Goal: Task Accomplishment & Management: Complete application form

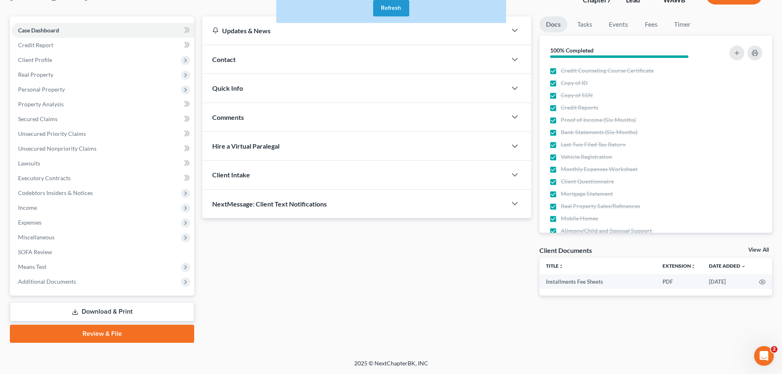
scroll to position [62, 0]
click at [386, 7] on button "Refresh" at bounding box center [391, 8] width 36 height 16
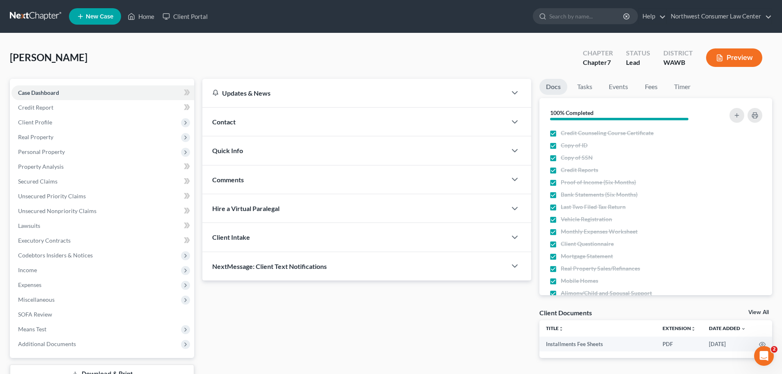
click at [34, 14] on link at bounding box center [36, 16] width 53 height 15
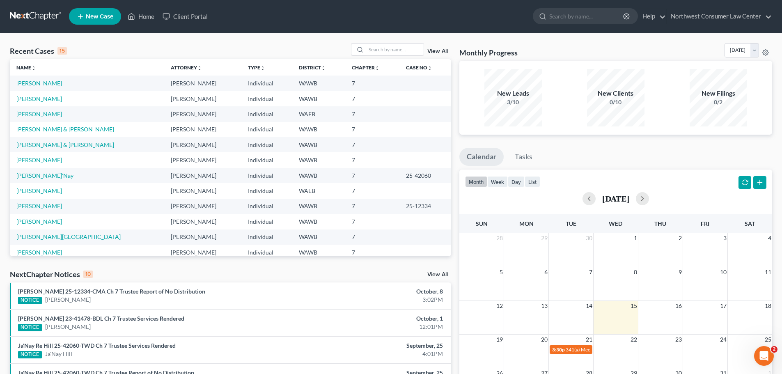
click at [64, 128] on link "[PERSON_NAME] & [PERSON_NAME]" at bounding box center [65, 129] width 98 height 7
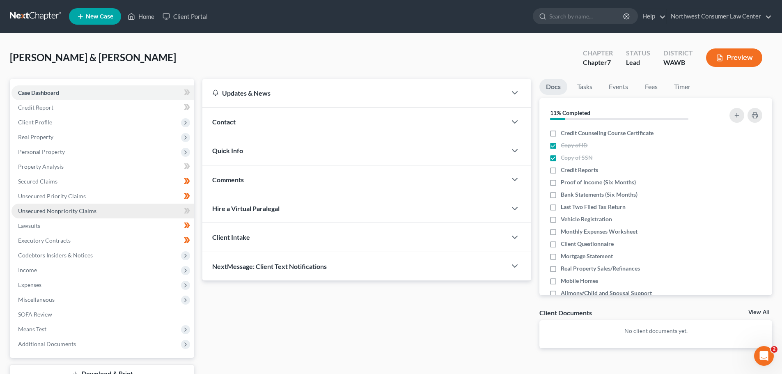
click at [134, 214] on link "Unsecured Nonpriority Claims" at bounding box center [102, 211] width 183 height 15
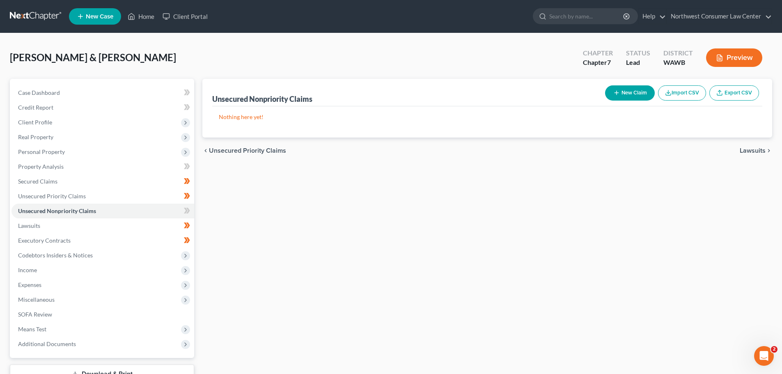
click at [640, 89] on button "New Claim" at bounding box center [630, 92] width 50 height 15
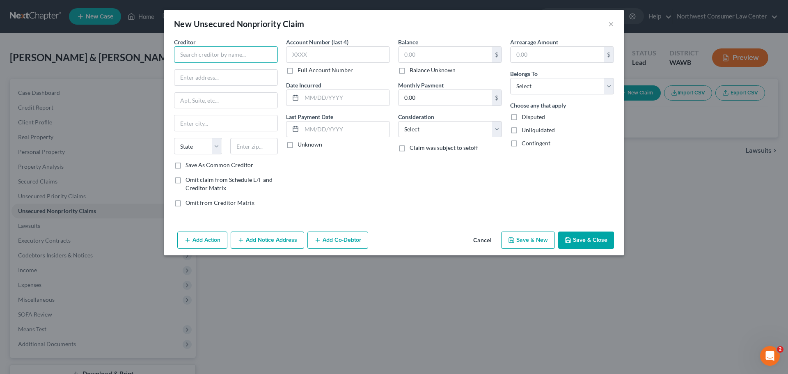
click at [240, 53] on input "text" at bounding box center [226, 54] width 104 height 16
type input "Bank of America"
click at [430, 55] on input "text" at bounding box center [445, 55] width 93 height 16
type input "12,007"
click at [435, 125] on select "Select Cable / Satellite Services Collection Agency Credit Card Debt Debt Couns…" at bounding box center [450, 129] width 104 height 16
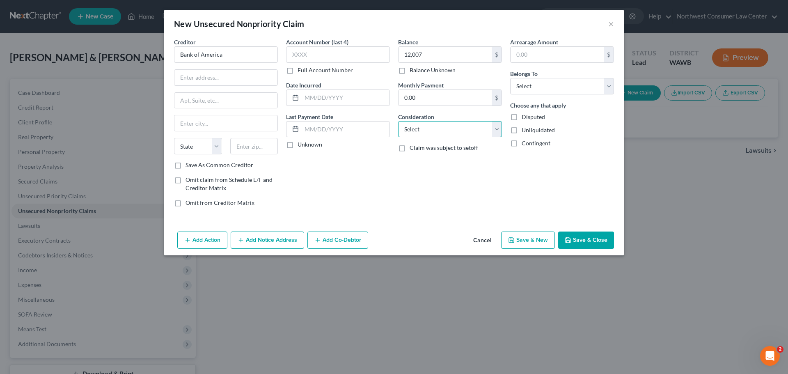
select select "2"
click at [398, 121] on select "Select Cable / Satellite Services Collection Agency Credit Card Debt Debt Couns…" at bounding box center [450, 129] width 104 height 16
click at [540, 82] on select "Select Debtor 1 Only Debtor 2 Only Debtor 1 And Debtor 2 Only At Least One Of T…" at bounding box center [562, 86] width 104 height 16
select select "1"
click at [510, 78] on select "Select Debtor 1 Only Debtor 2 Only Debtor 1 And Debtor 2 Only At Least One Of T…" at bounding box center [562, 86] width 104 height 16
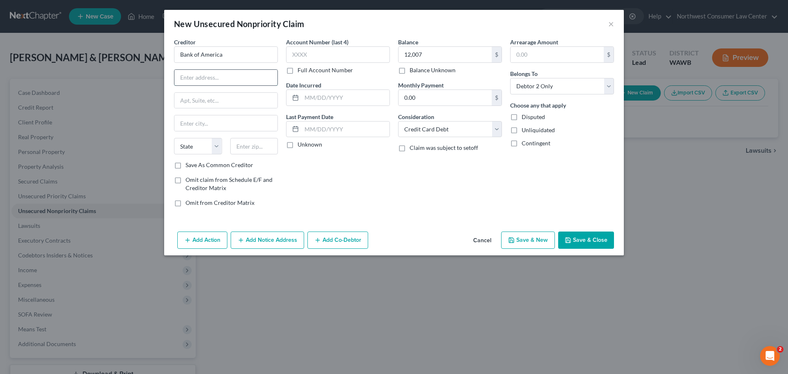
click at [231, 85] on input "text" at bounding box center [225, 78] width 103 height 16
type input "PO Box 982238"
type input "[GEOGRAPHIC_DATA]"
select select "45"
type input "79998"
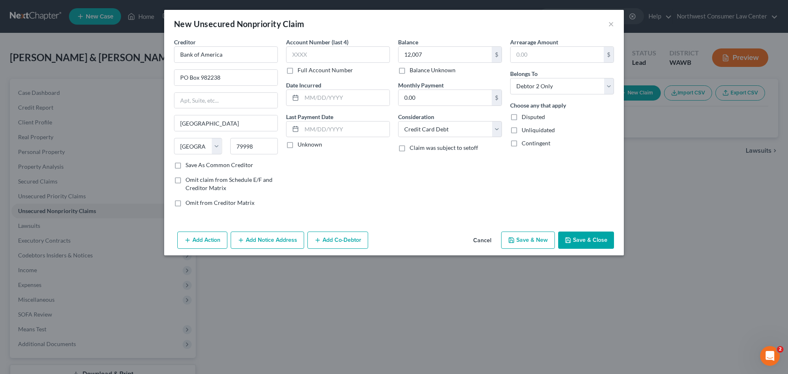
click at [523, 237] on button "Save & New" at bounding box center [528, 240] width 54 height 17
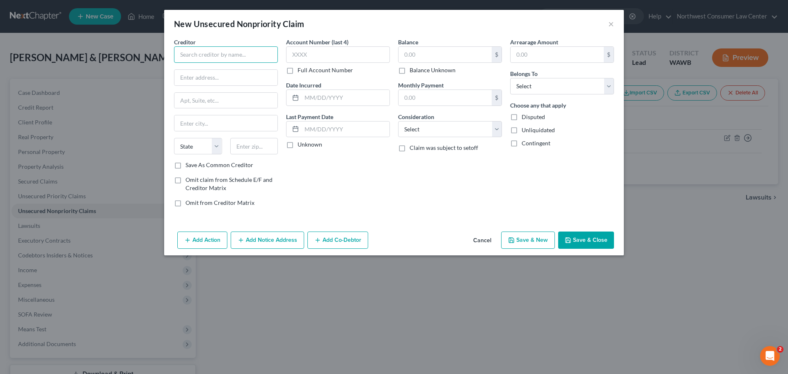
click at [234, 53] on input "text" at bounding box center [226, 54] width 104 height 16
type input "Barclays Bank [US_STATE]"
click at [410, 55] on input "text" at bounding box center [445, 55] width 93 height 16
type input "12,788"
click at [421, 133] on select "Select Cable / Satellite Services Collection Agency Credit Card Debt Debt Couns…" at bounding box center [450, 129] width 104 height 16
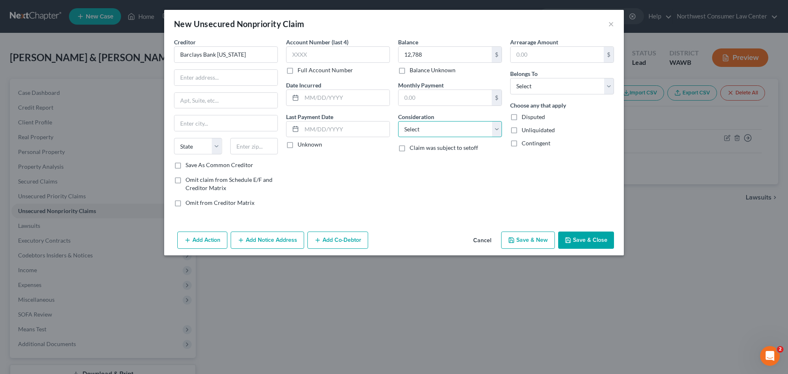
select select "2"
click at [398, 121] on select "Select Cable / Satellite Services Collection Agency Credit Card Debt Debt Couns…" at bounding box center [450, 129] width 104 height 16
click at [526, 80] on select "Select Debtor 1 Only Debtor 2 Only Debtor 1 And Debtor 2 Only At Least One Of T…" at bounding box center [562, 86] width 104 height 16
select select "1"
click at [510, 78] on select "Select Debtor 1 Only Debtor 2 Only Debtor 1 And Debtor 2 Only At Least One Of T…" at bounding box center [562, 86] width 104 height 16
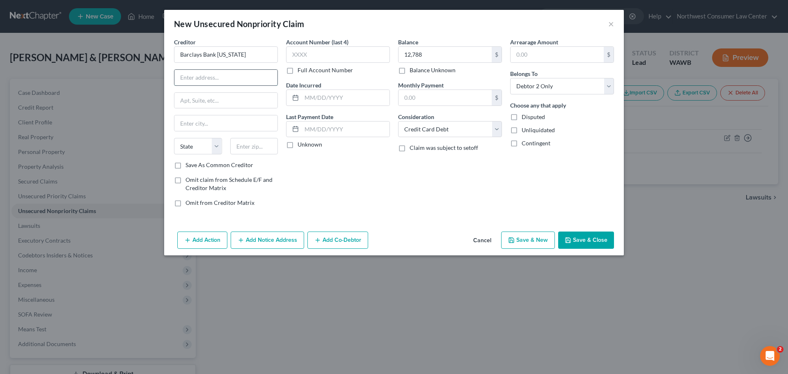
click at [191, 82] on input "text" at bounding box center [225, 78] width 103 height 16
type input "PO Box 8803"
type input "Wilmington"
select select "7"
click at [255, 150] on input "text" at bounding box center [254, 146] width 48 height 16
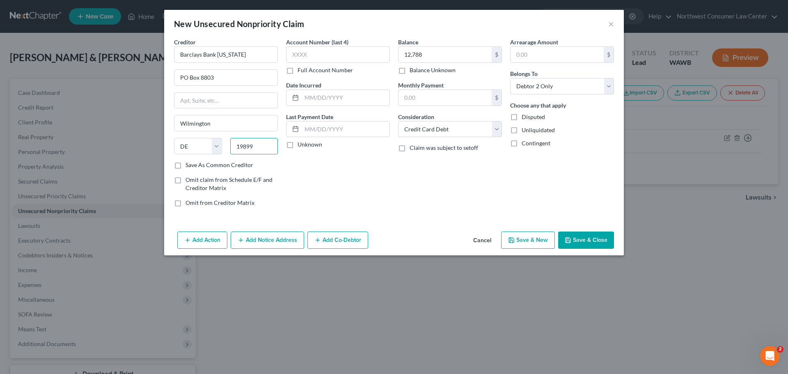
type input "19899"
click at [530, 239] on button "Save & New" at bounding box center [528, 240] width 54 height 17
click at [208, 58] on input "text" at bounding box center [226, 54] width 104 height 16
type input "Best Egg"
click at [434, 130] on select "Select Cable / Satellite Services Collection Agency Credit Card Debt Debt Couns…" at bounding box center [450, 129] width 104 height 16
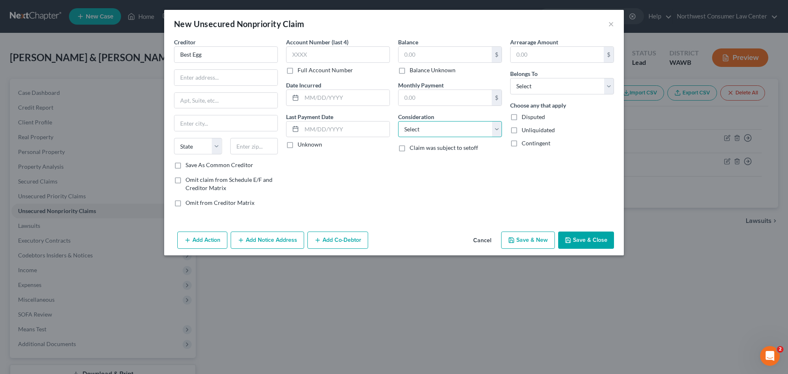
select select "2"
click at [398, 121] on select "Select Cable / Satellite Services Collection Agency Credit Card Debt Debt Couns…" at bounding box center [450, 129] width 104 height 16
click at [614, 87] on select "Select Debtor 1 Only Debtor 2 Only Debtor 1 And Debtor 2 Only At Least One Of T…" at bounding box center [562, 86] width 104 height 16
select select "1"
click at [510, 78] on select "Select Debtor 1 Only Debtor 2 Only Debtor 1 And Debtor 2 Only At Least One Of T…" at bounding box center [562, 86] width 104 height 16
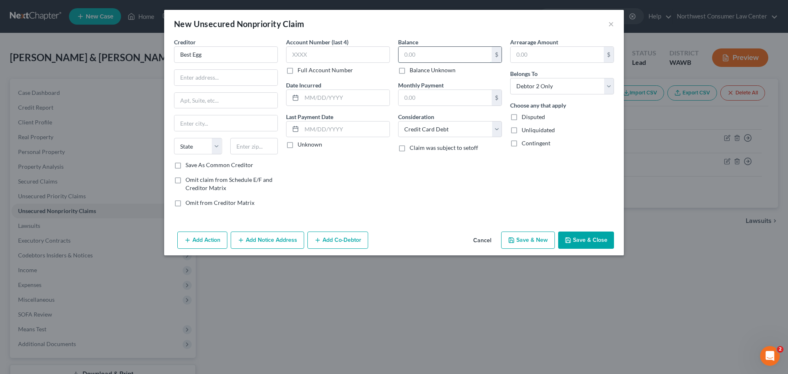
click at [417, 55] on input "text" at bounding box center [445, 55] width 93 height 16
type input "25,304"
click at [239, 74] on input "text" at bounding box center [225, 78] width 103 height 16
paste input "PO BOX 42912,"
click at [202, 79] on input "PO BOX 42912" at bounding box center [225, 78] width 103 height 16
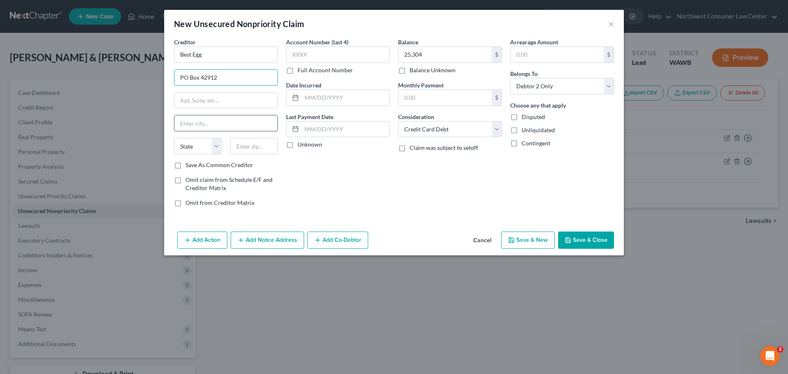
type input "PO Box 42912"
click at [208, 127] on input "text" at bounding box center [225, 123] width 103 height 16
type input "[GEOGRAPHIC_DATA]"
select select "39"
type input "19101"
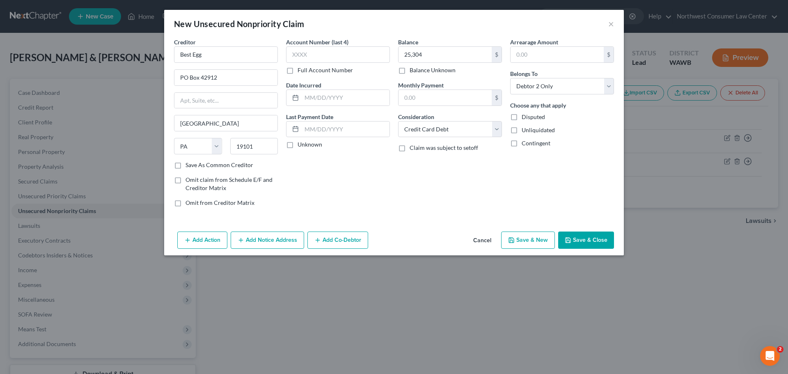
click at [516, 236] on button "Save & New" at bounding box center [528, 240] width 54 height 17
type input "25,304.00"
type input "0.00"
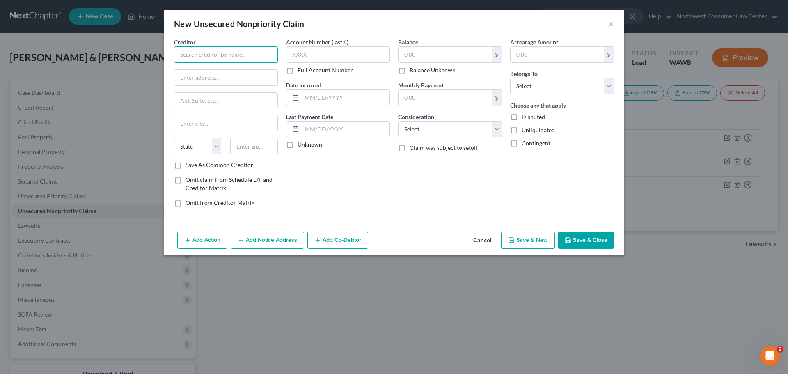
click at [179, 61] on input "text" at bounding box center [226, 54] width 104 height 16
type input "Capitol One/Kohls Department Store"
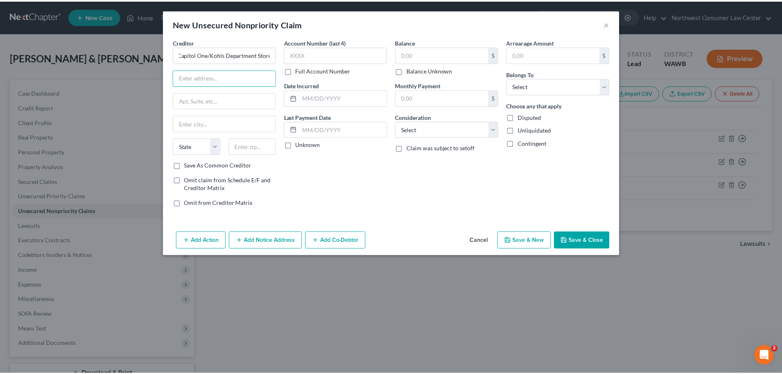
scroll to position [0, 0]
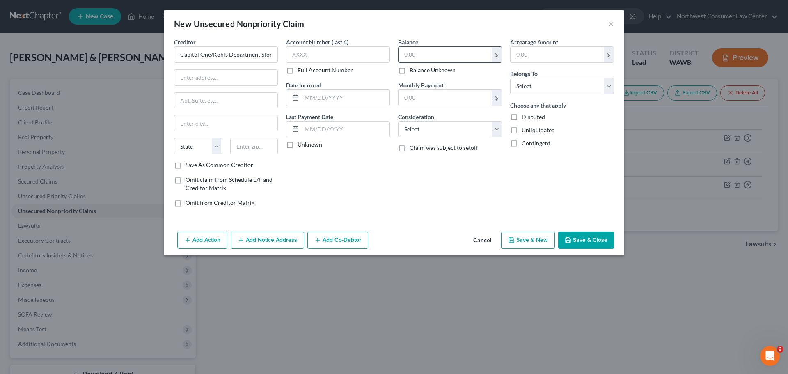
click at [417, 55] on input "text" at bounding box center [445, 55] width 93 height 16
type input "2,556"
click at [523, 86] on select "Select Debtor 1 Only Debtor 2 Only Debtor 1 And Debtor 2 Only At Least One Of T…" at bounding box center [562, 86] width 104 height 16
select select "1"
click at [510, 78] on select "Select Debtor 1 Only Debtor 2 Only Debtor 1 And Debtor 2 Only At Least One Of T…" at bounding box center [562, 86] width 104 height 16
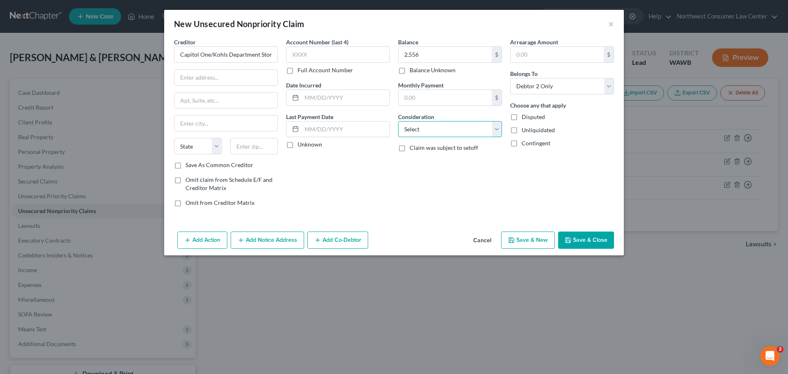
click at [448, 124] on select "Select Cable / Satellite Services Collection Agency Credit Card Debt Debt Couns…" at bounding box center [450, 129] width 104 height 16
select select "2"
click at [398, 121] on select "Select Cable / Satellite Services Collection Agency Credit Card Debt Debt Couns…" at bounding box center [450, 129] width 104 height 16
click at [215, 76] on input "text" at bounding box center [225, 78] width 103 height 16
paste input "31293,"
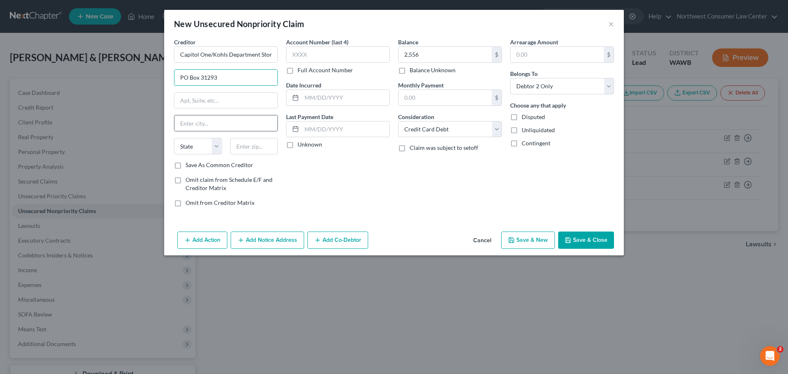
type input "PO Box 31293"
click at [188, 115] on div at bounding box center [226, 123] width 104 height 16
click at [195, 127] on input "text" at bounding box center [225, 123] width 103 height 16
type input "[GEOGRAPHIC_DATA]"
select select "46"
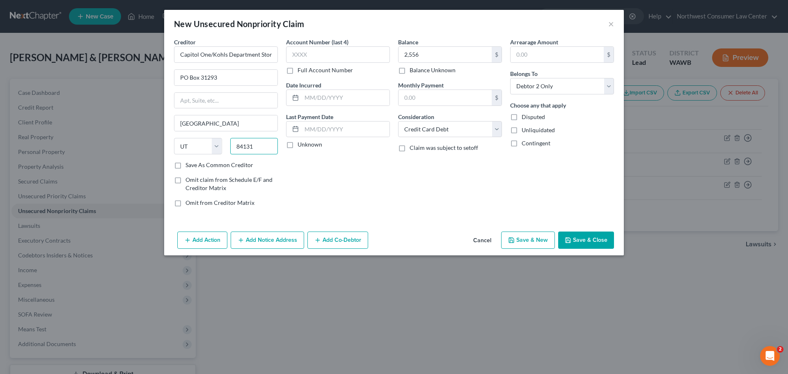
type input "84131"
click at [538, 241] on button "Save & New" at bounding box center [528, 240] width 54 height 17
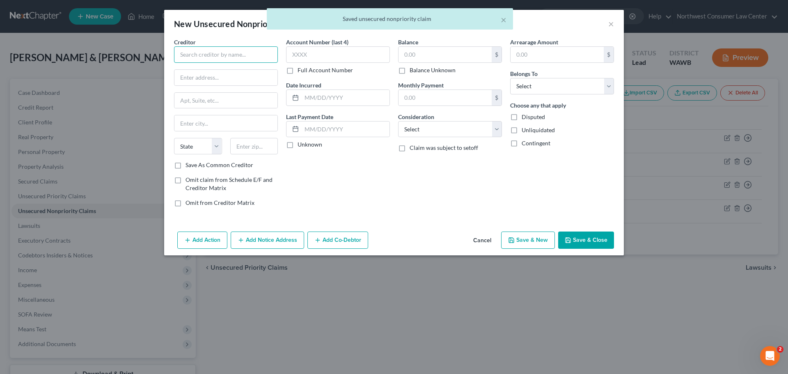
click at [211, 57] on input "text" at bounding box center [226, 54] width 104 height 16
type input "Capitol One"
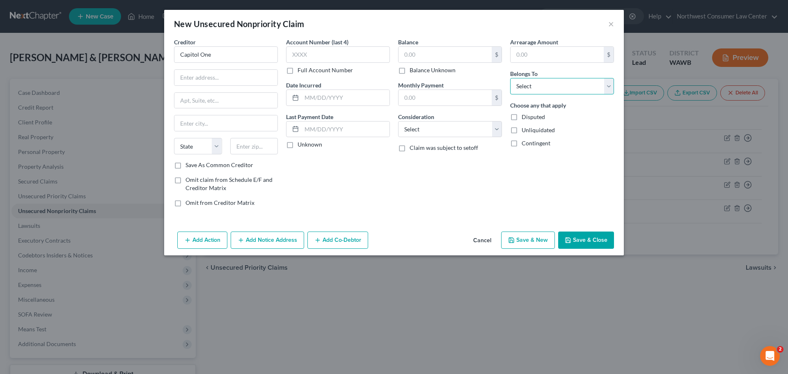
click at [548, 90] on select "Select Debtor 1 Only Debtor 2 Only Debtor 1 And Debtor 2 Only At Least One Of T…" at bounding box center [562, 86] width 104 height 16
select select "1"
click at [510, 78] on select "Select Debtor 1 Only Debtor 2 Only Debtor 1 And Debtor 2 Only At Least One Of T…" at bounding box center [562, 86] width 104 height 16
click at [453, 127] on select "Select Cable / Satellite Services Collection Agency Credit Card Debt Debt Couns…" at bounding box center [450, 129] width 104 height 16
select select "2"
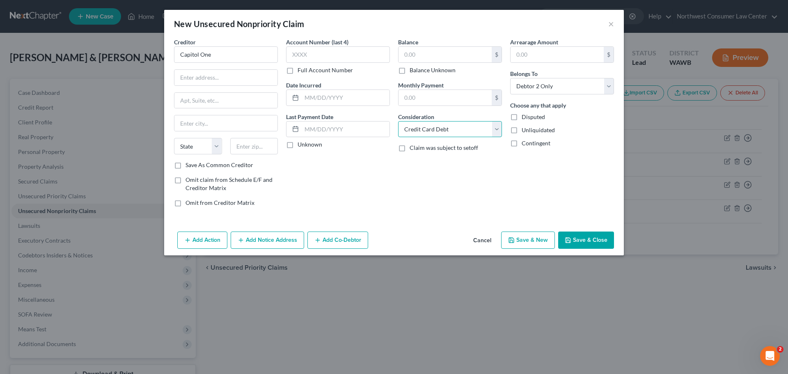
click at [398, 121] on select "Select Cable / Satellite Services Collection Agency Credit Card Debt Debt Couns…" at bounding box center [450, 129] width 104 height 16
click at [441, 54] on input "text" at bounding box center [445, 55] width 93 height 16
type input "4,620"
click at [240, 81] on input "text" at bounding box center [225, 78] width 103 height 16
click at [215, 74] on input "text" at bounding box center [225, 78] width 103 height 16
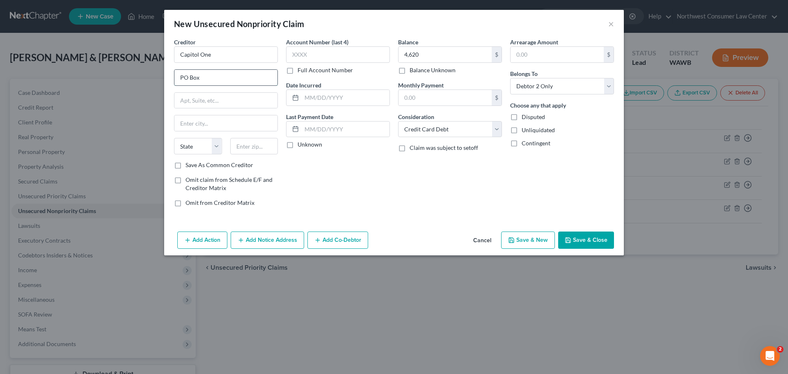
paste input "31293,"
type input "PO Box 31293"
type input "[GEOGRAPHIC_DATA]"
select select "46"
type input "84131"
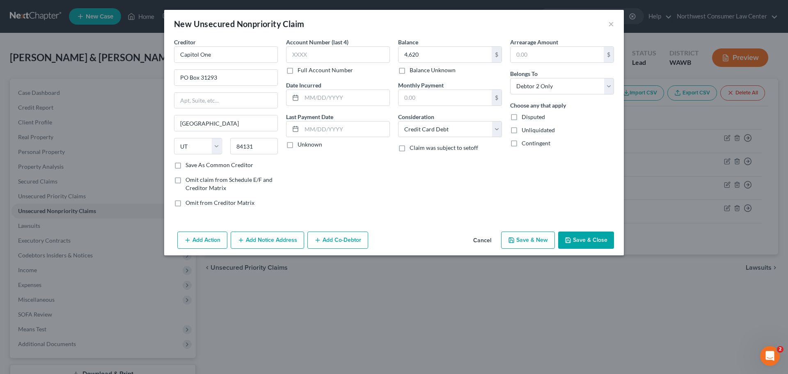
click at [543, 241] on button "Save & New" at bounding box center [528, 240] width 54 height 17
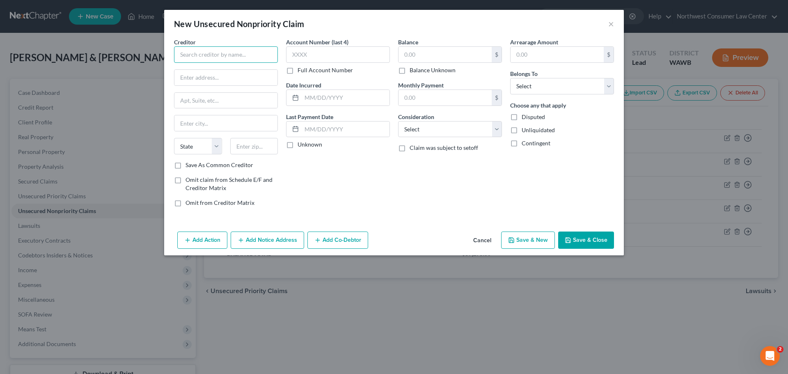
click at [196, 56] on input "text" at bounding box center [226, 54] width 104 height 16
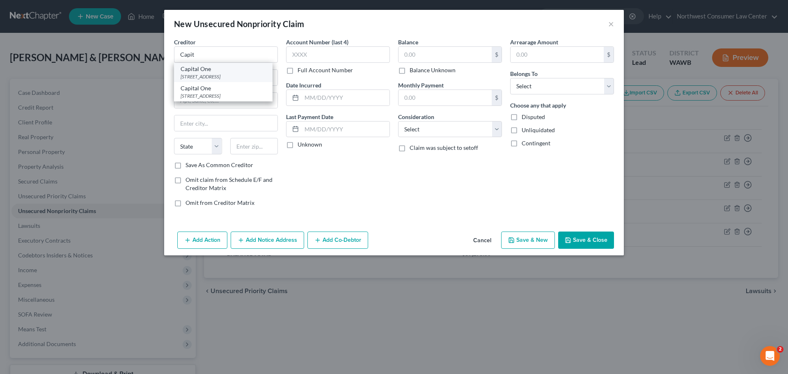
click at [205, 74] on div "[STREET_ADDRESS]" at bounding box center [223, 76] width 85 height 7
type input "Capital One"
type input "PO Box 30285"
type input "[GEOGRAPHIC_DATA]"
select select "46"
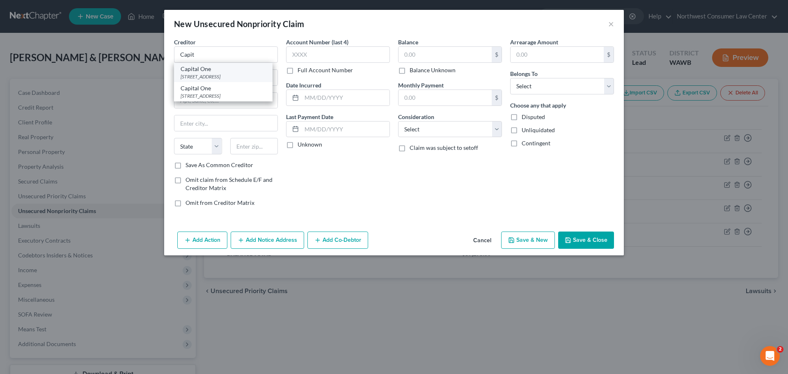
type input "84130"
click at [206, 77] on input "PO Box 30285" at bounding box center [225, 78] width 103 height 16
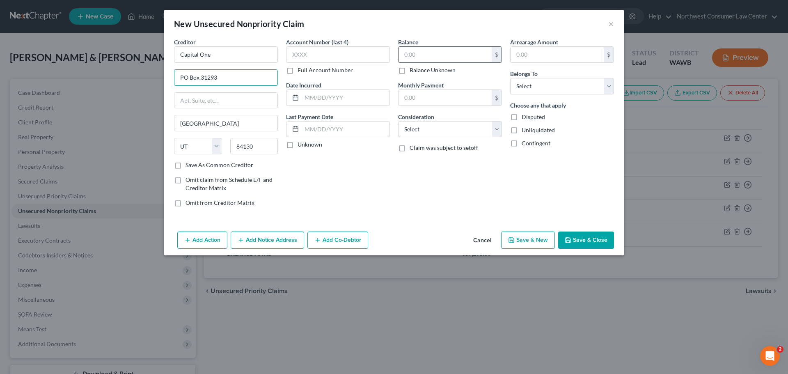
type input "PO Box 31293"
click at [418, 60] on input "text" at bounding box center [445, 55] width 93 height 16
type input "1,016"
click at [453, 126] on select "Select Cable / Satellite Services Collection Agency Credit Card Debt Debt Couns…" at bounding box center [450, 129] width 104 height 16
select select "2"
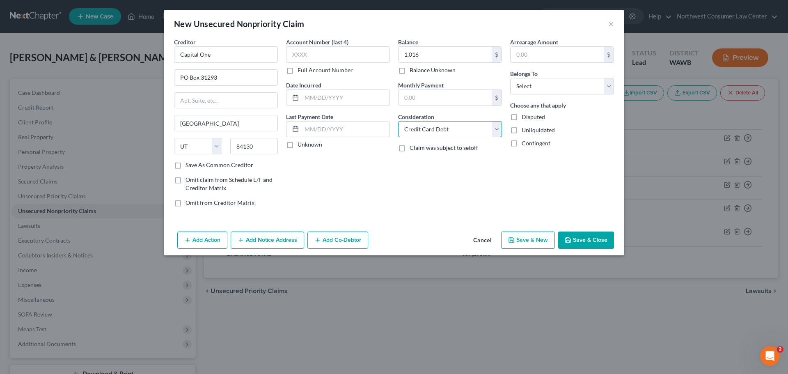
click at [398, 121] on select "Select Cable / Satellite Services Collection Agency Credit Card Debt Debt Couns…" at bounding box center [450, 129] width 104 height 16
drag, startPoint x: 554, startPoint y: 86, endPoint x: 554, endPoint y: 91, distance: 5.4
click at [554, 86] on select "Select Debtor 1 Only Debtor 2 Only Debtor 1 And Debtor 2 Only At Least One Of T…" at bounding box center [562, 86] width 104 height 16
select select "1"
click at [510, 78] on select "Select Debtor 1 Only Debtor 2 Only Debtor 1 And Debtor 2 Only At Least One Of T…" at bounding box center [562, 86] width 104 height 16
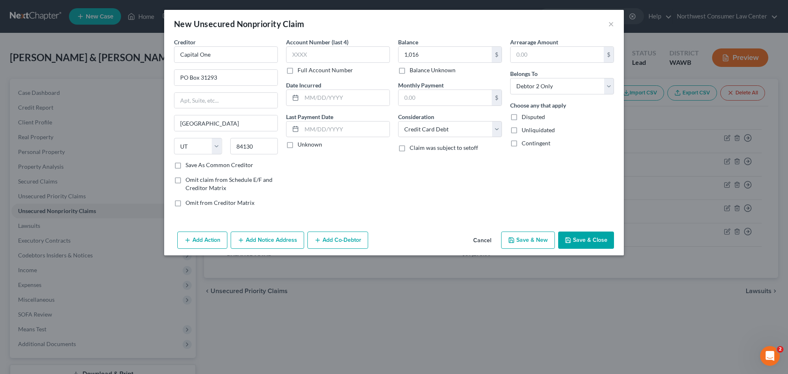
click at [539, 237] on button "Save & New" at bounding box center [528, 240] width 54 height 17
type input "1,016.00"
type input "0.00"
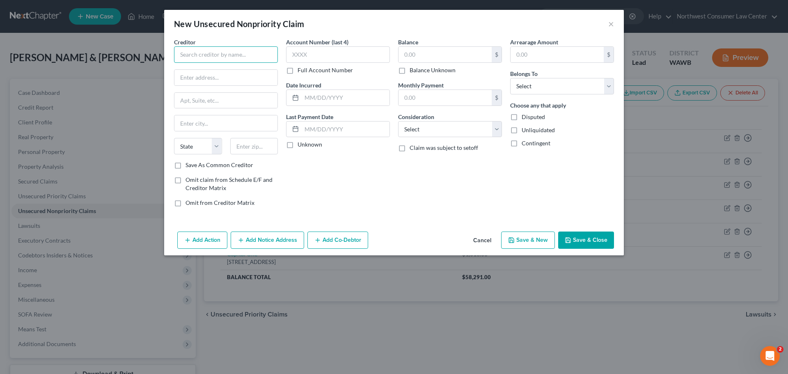
click at [212, 51] on input "text" at bounding box center [226, 54] width 104 height 16
type input "Capital One"
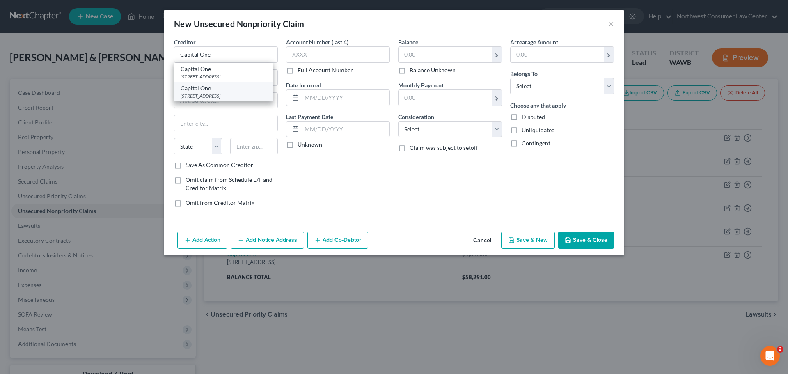
click at [218, 92] on div "Capital One" at bounding box center [223, 88] width 85 height 8
type input "PO Box 31293"
type input "[GEOGRAPHIC_DATA]"
select select "46"
type input "84131"
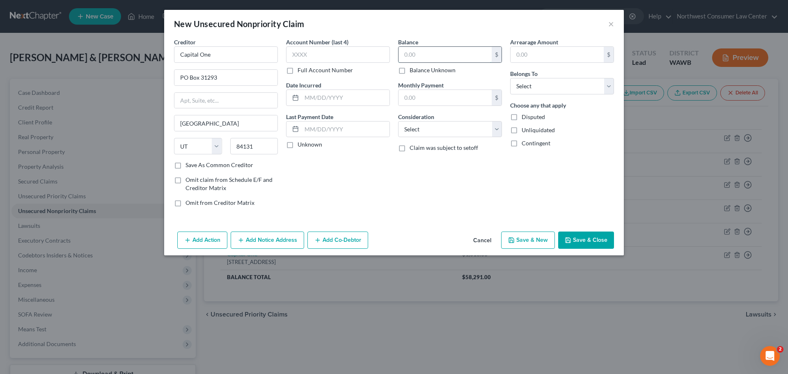
click at [457, 51] on input "text" at bounding box center [445, 55] width 93 height 16
type input "601"
click at [552, 87] on select "Select Debtor 1 Only Debtor 2 Only Debtor 1 And Debtor 2 Only At Least One Of T…" at bounding box center [562, 86] width 104 height 16
select select "1"
click at [510, 78] on select "Select Debtor 1 Only Debtor 2 Only Debtor 1 And Debtor 2 Only At Least One Of T…" at bounding box center [562, 86] width 104 height 16
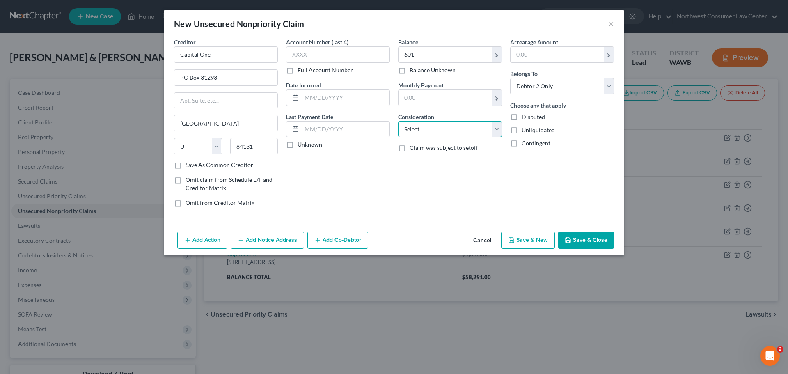
drag, startPoint x: 424, startPoint y: 128, endPoint x: 419, endPoint y: 137, distance: 10.7
click at [424, 128] on select "Select Cable / Satellite Services Collection Agency Credit Card Debt Debt Couns…" at bounding box center [450, 129] width 104 height 16
select select "2"
click at [398, 121] on select "Select Cable / Satellite Services Collection Agency Credit Card Debt Debt Couns…" at bounding box center [450, 129] width 104 height 16
click at [535, 242] on button "Save & New" at bounding box center [528, 240] width 54 height 17
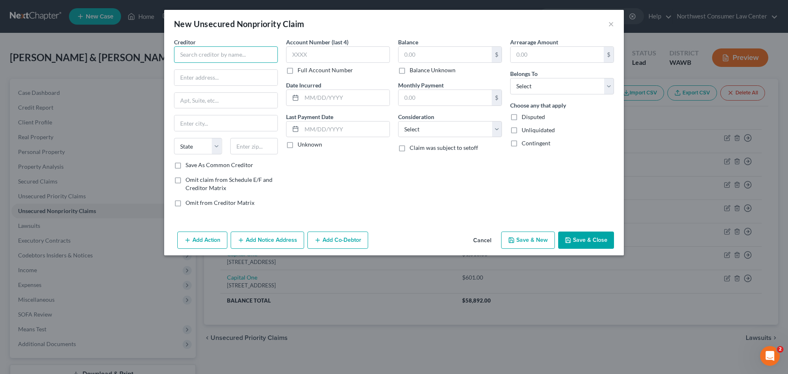
click at [224, 55] on input "text" at bounding box center [226, 54] width 104 height 16
type input "c"
type input "Credit One Bank"
click at [427, 53] on input "text" at bounding box center [445, 55] width 93 height 16
type input "1,755"
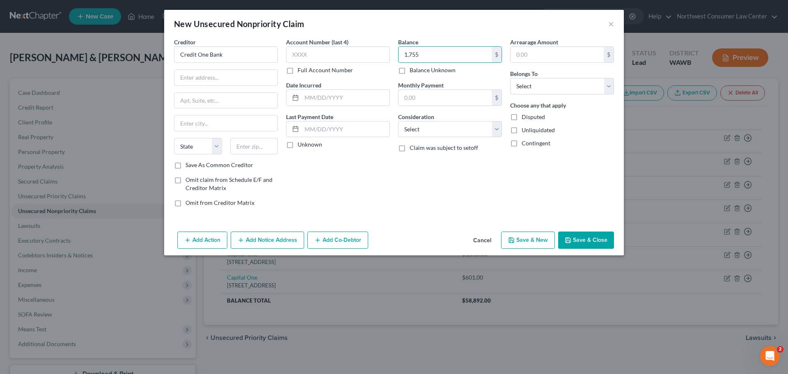
click at [577, 76] on div "Belongs To * Select Debtor 1 Only Debtor 2 Only Debtor 1 And Debtor 2 Only At L…" at bounding box center [562, 81] width 104 height 25
click at [568, 96] on div "Arrearage Amount $ Belongs To * Select Debtor 1 Only Debtor 2 Only Debtor 1 And…" at bounding box center [562, 126] width 112 height 176
drag, startPoint x: 573, startPoint y: 88, endPoint x: 568, endPoint y: 94, distance: 7.3
click at [573, 88] on select "Select Debtor 1 Only Debtor 2 Only Debtor 1 And Debtor 2 Only At Least One Of T…" at bounding box center [562, 86] width 104 height 16
select select "1"
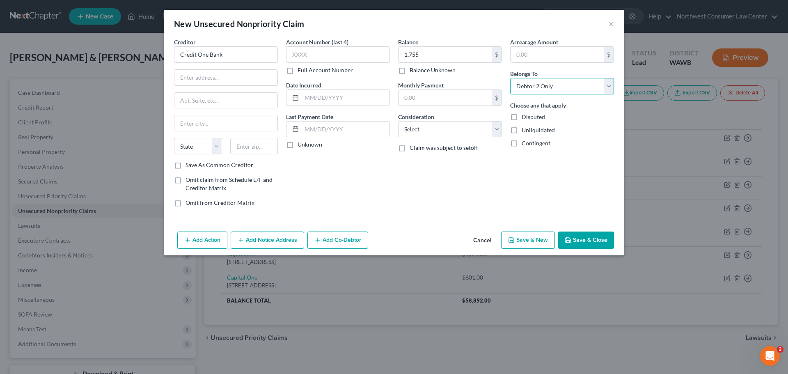
click at [510, 78] on select "Select Debtor 1 Only Debtor 2 Only Debtor 1 And Debtor 2 Only At Least One Of T…" at bounding box center [562, 86] width 104 height 16
click at [442, 129] on select "Select Cable / Satellite Services Collection Agency Credit Card Debt Debt Couns…" at bounding box center [450, 129] width 104 height 16
select select "2"
click at [398, 121] on select "Select Cable / Satellite Services Collection Agency Credit Card Debt Debt Couns…" at bounding box center [450, 129] width 104 height 16
drag, startPoint x: 349, startPoint y: 132, endPoint x: 324, endPoint y: 115, distance: 29.6
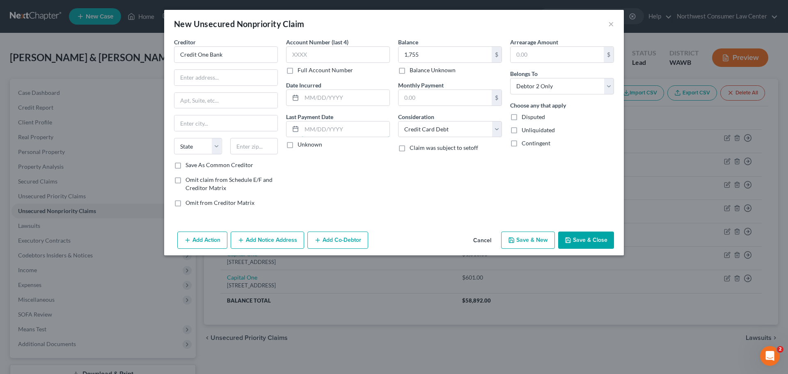
click at [334, 123] on input "text" at bounding box center [346, 130] width 88 height 16
drag, startPoint x: 297, startPoint y: 179, endPoint x: 283, endPoint y: 167, distance: 17.8
click at [297, 179] on div "Account Number (last 4) Full Account Number Date Incurred Last Payment Date Unk…" at bounding box center [338, 126] width 112 height 176
click at [182, 78] on input "text" at bounding box center [225, 78] width 103 height 16
click at [234, 81] on input "text" at bounding box center [225, 78] width 103 height 16
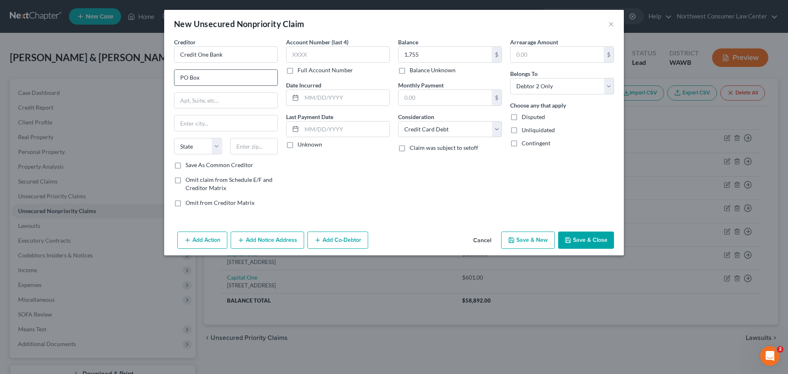
paste input "98875,"
type input "PO Box 98875"
type input "[GEOGRAPHIC_DATA]"
select select "31"
type input "89193"
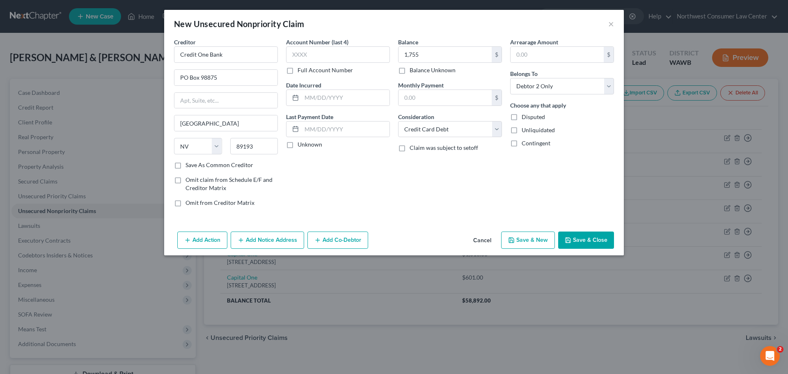
click at [528, 239] on button "Save & New" at bounding box center [528, 240] width 54 height 17
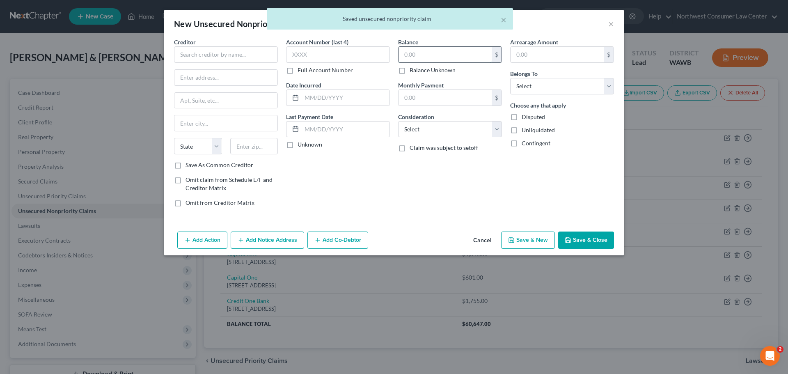
click at [434, 54] on input "text" at bounding box center [445, 55] width 93 height 16
type input "2,190"
click at [555, 83] on select "Select Debtor 1 Only Debtor 2 Only Debtor 1 And Debtor 2 Only At Least One Of T…" at bounding box center [562, 86] width 104 height 16
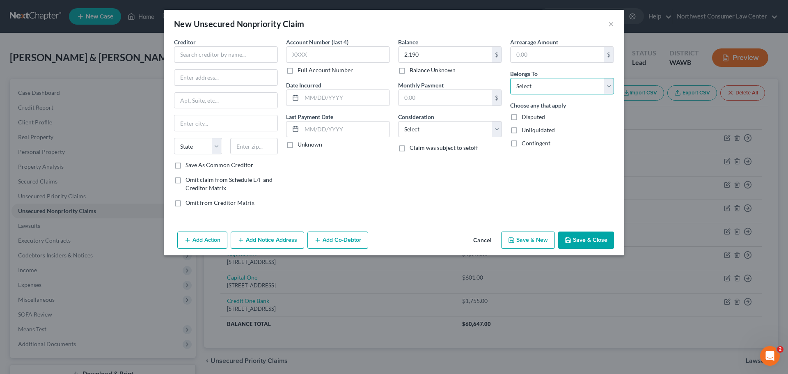
select select "1"
click at [510, 78] on select "Select Debtor 1 Only Debtor 2 Only Debtor 1 And Debtor 2 Only At Least One Of T…" at bounding box center [562, 86] width 104 height 16
drag, startPoint x: 452, startPoint y: 129, endPoint x: 447, endPoint y: 134, distance: 7.3
click at [452, 129] on select "Select Cable / Satellite Services Collection Agency Credit Card Debt Debt Couns…" at bounding box center [450, 129] width 104 height 16
select select "2"
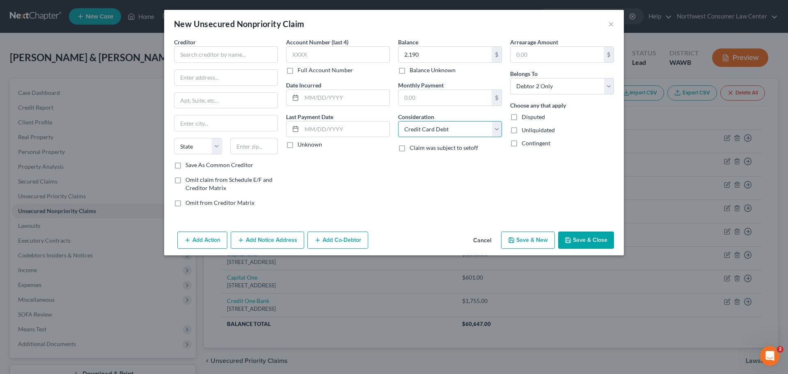
click at [398, 121] on select "Select Cable / Satellite Services Collection Agency Credit Card Debt Debt Couns…" at bounding box center [450, 129] width 104 height 16
click at [214, 58] on input "text" at bounding box center [226, 54] width 104 height 16
type input "Credit one Bank"
type input "PO Box 98875"
type input "[GEOGRAPHIC_DATA]"
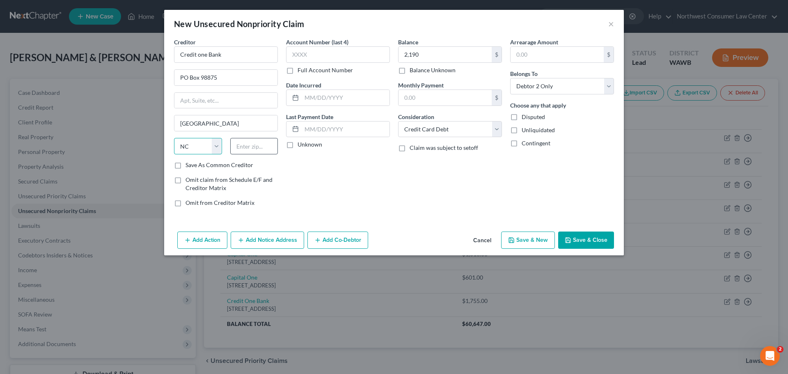
select select "31"
type input "89193"
click at [547, 241] on button "Save & New" at bounding box center [528, 240] width 54 height 17
type input "2,190.00"
type input "0.00"
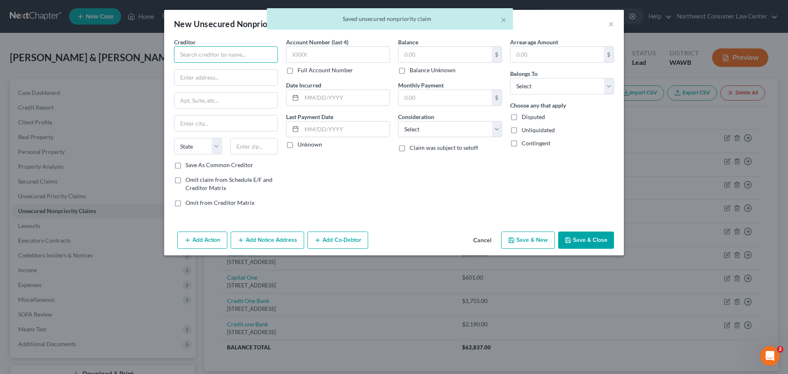
click at [218, 60] on input "text" at bounding box center [226, 54] width 104 height 16
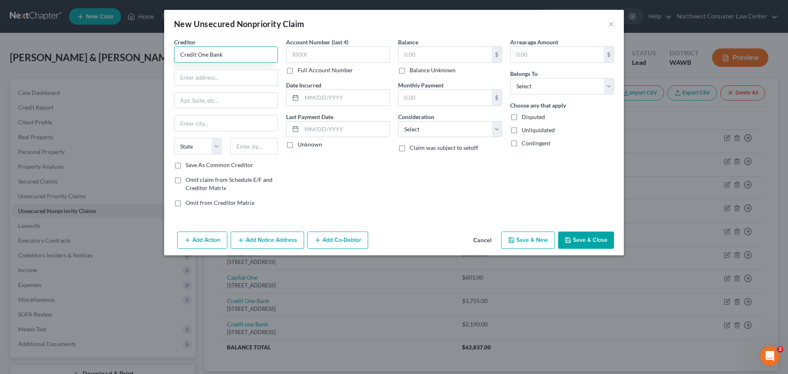
type input "Credit One Bank"
type input "PO Box"
click at [418, 129] on select "Select Cable / Satellite Services Collection Agency Credit Card Debt Debt Couns…" at bounding box center [450, 129] width 104 height 16
select select "2"
click at [398, 121] on select "Select Cable / Satellite Services Collection Agency Credit Card Debt Debt Couns…" at bounding box center [450, 129] width 104 height 16
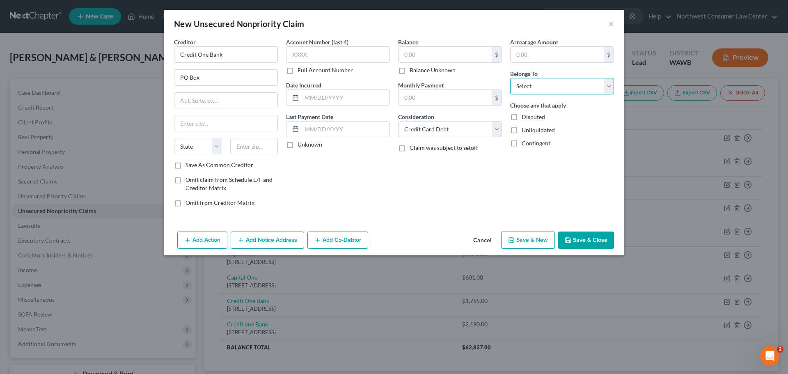
click at [532, 87] on select "Select Debtor 1 Only Debtor 2 Only Debtor 1 And Debtor 2 Only At Least One Of T…" at bounding box center [562, 86] width 104 height 16
select select "1"
click at [510, 78] on select "Select Debtor 1 Only Debtor 2 Only Debtor 1 And Debtor 2 Only At Least One Of T…" at bounding box center [562, 86] width 104 height 16
click at [451, 54] on input "text" at bounding box center [445, 55] width 93 height 16
type input "2,425"
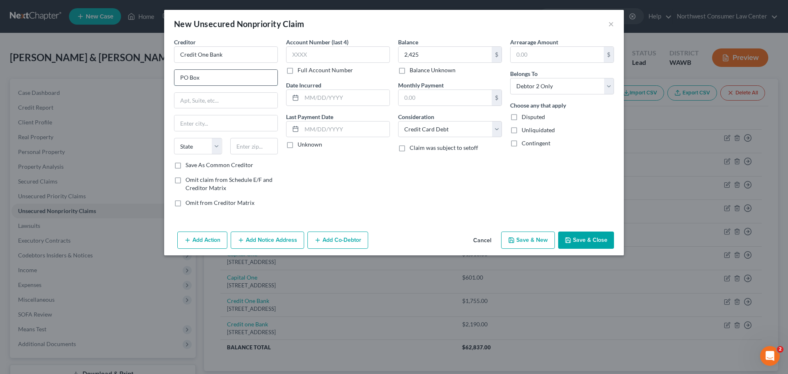
click at [209, 83] on input "PO Box" at bounding box center [225, 78] width 103 height 16
type input "PO Box 98875"
type input "[GEOGRAPHIC_DATA]"
select select "31"
type input "89193"
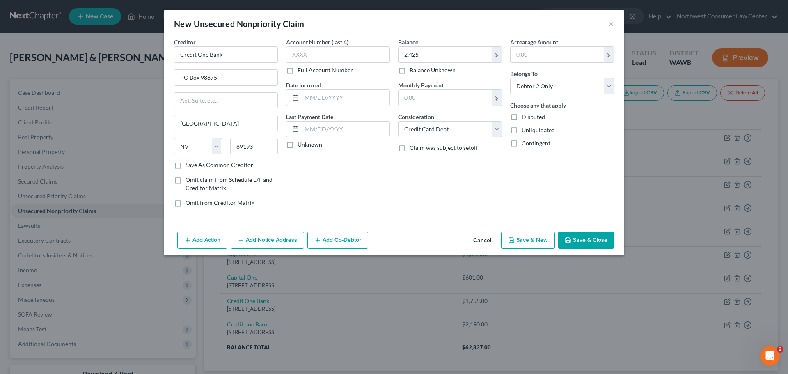
click at [526, 239] on button "Save & New" at bounding box center [528, 240] width 54 height 17
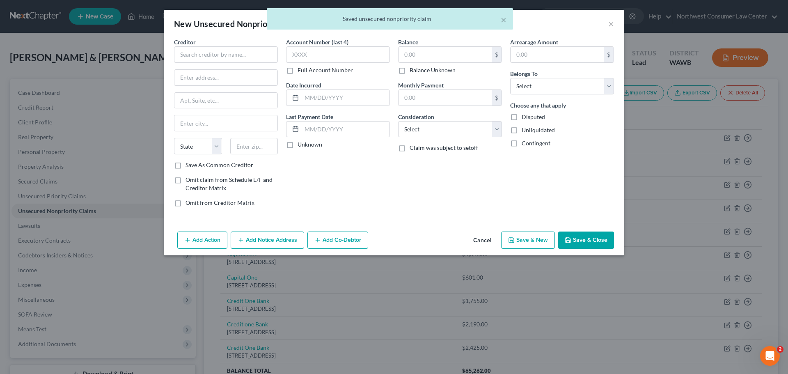
click at [207, 64] on div "Creditor * State [US_STATE] AK AR AZ CA CO [GEOGRAPHIC_DATA] DE DC [GEOGRAPHIC_…" at bounding box center [226, 99] width 104 height 123
click at [220, 45] on div "Creditor *" at bounding box center [226, 50] width 104 height 25
click at [221, 53] on input "text" at bounding box center [226, 54] width 104 height 16
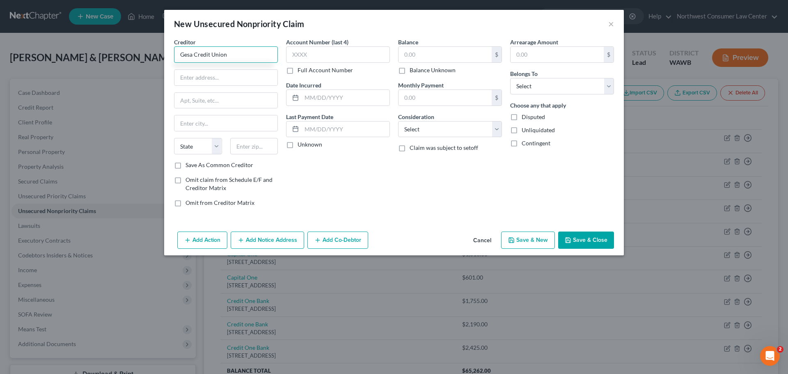
type input "Gesa Credit Union"
click at [489, 238] on button "Cancel" at bounding box center [482, 240] width 31 height 16
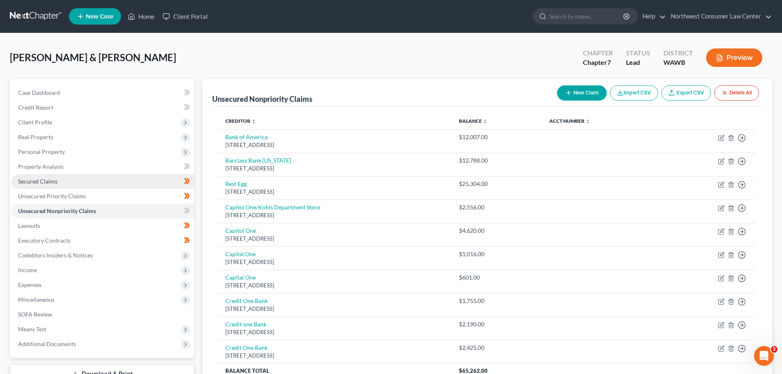
click at [112, 186] on link "Secured Claims" at bounding box center [102, 181] width 183 height 15
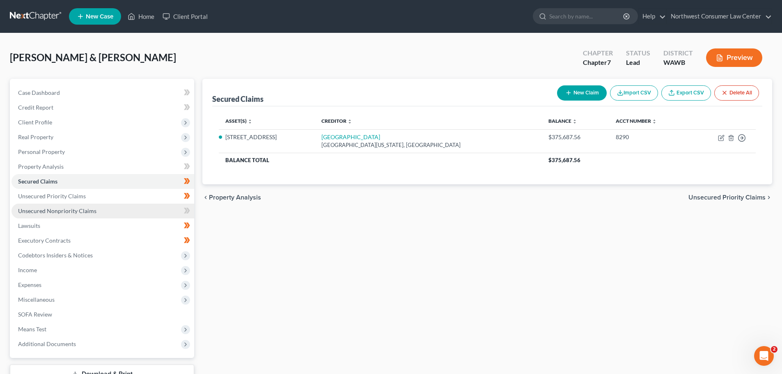
click at [119, 211] on link "Unsecured Nonpriority Claims" at bounding box center [102, 211] width 183 height 15
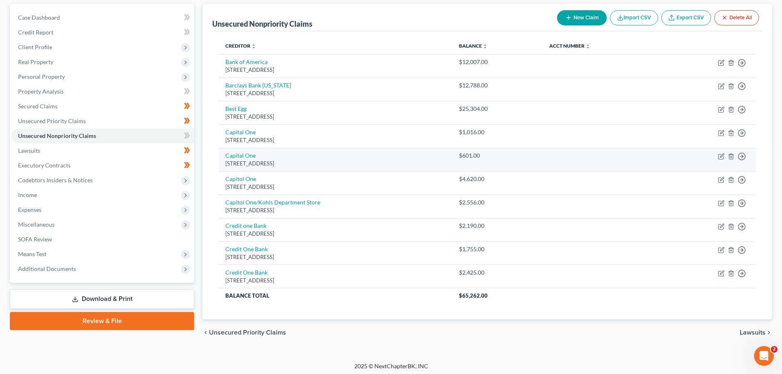
scroll to position [78, 0]
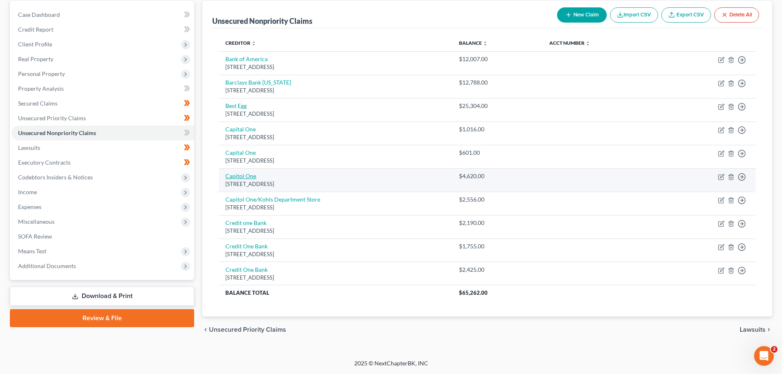
click at [245, 174] on link "Capitol One" at bounding box center [240, 175] width 31 height 7
select select "46"
select select "2"
select select "1"
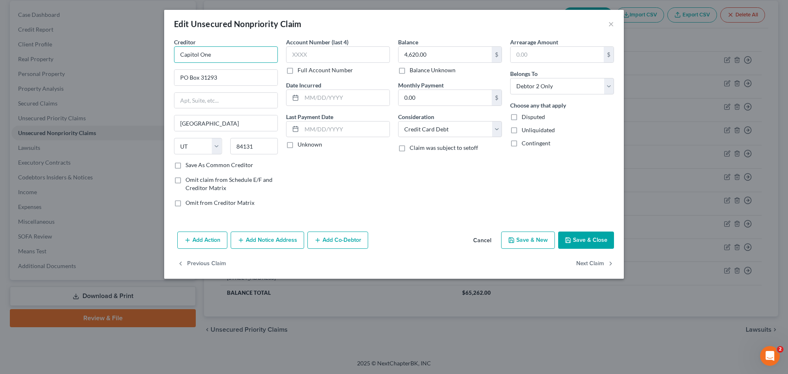
click at [195, 58] on input "Capitol One" at bounding box center [226, 54] width 104 height 16
type input "Capital One"
click at [590, 239] on button "Save & Close" at bounding box center [586, 240] width 56 height 17
type input "0"
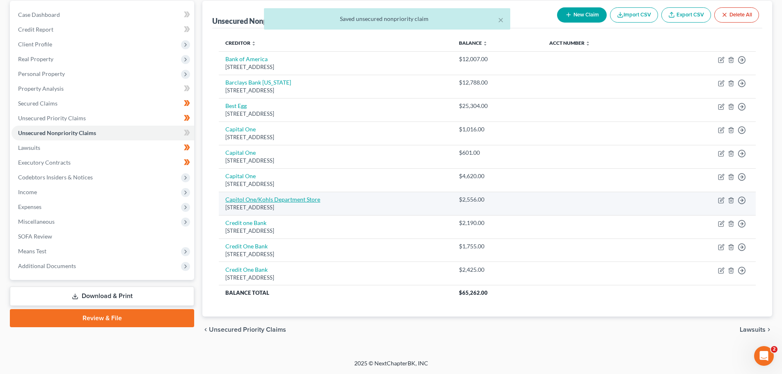
click at [244, 202] on link "Capitol One/Kohls Department Store" at bounding box center [272, 199] width 95 height 7
select select "46"
select select "2"
select select "1"
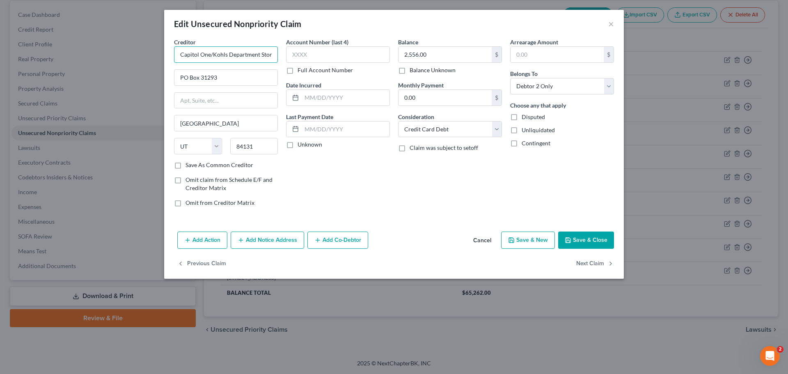
click at [197, 55] on input "Capitol One/Kohls Department Store" at bounding box center [226, 54] width 104 height 16
type input "Capital One/Kohls Department Store"
click at [542, 243] on button "Save & New" at bounding box center [528, 240] width 54 height 17
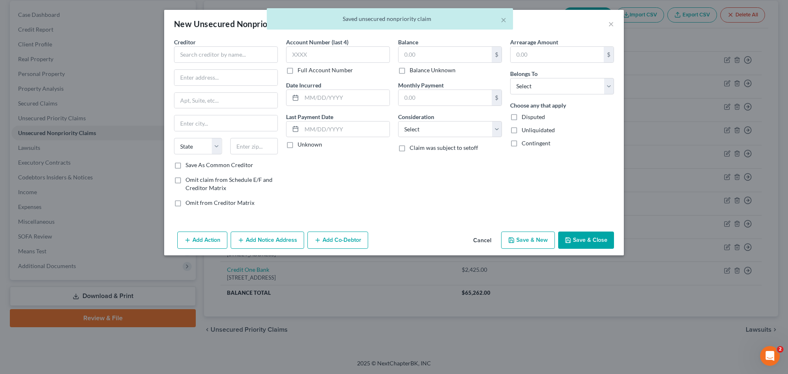
type input "0"
click at [487, 242] on button "Cancel" at bounding box center [482, 240] width 31 height 16
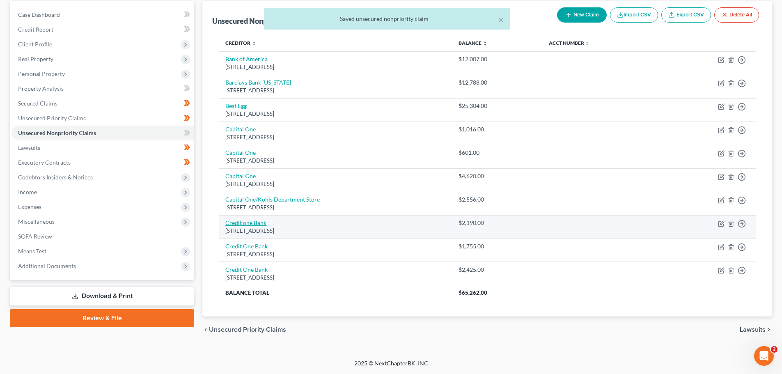
click at [239, 225] on link "Credit one Bank" at bounding box center [245, 222] width 41 height 7
select select "31"
select select "2"
select select "1"
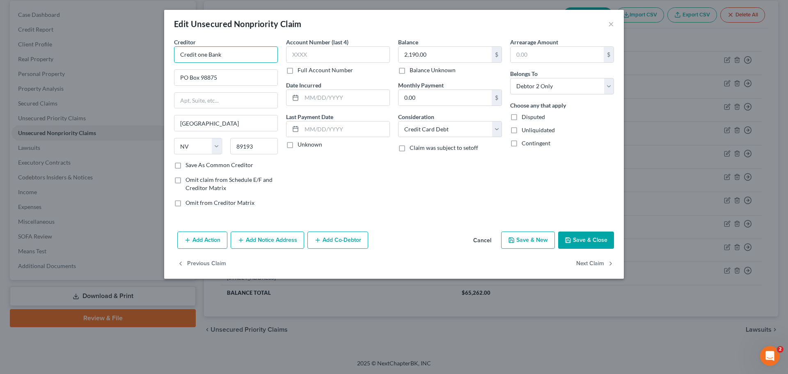
click at [200, 57] on input "Credit one Bank" at bounding box center [226, 54] width 104 height 16
type input "Credit One Bank"
click at [585, 243] on button "Save & Close" at bounding box center [586, 240] width 56 height 17
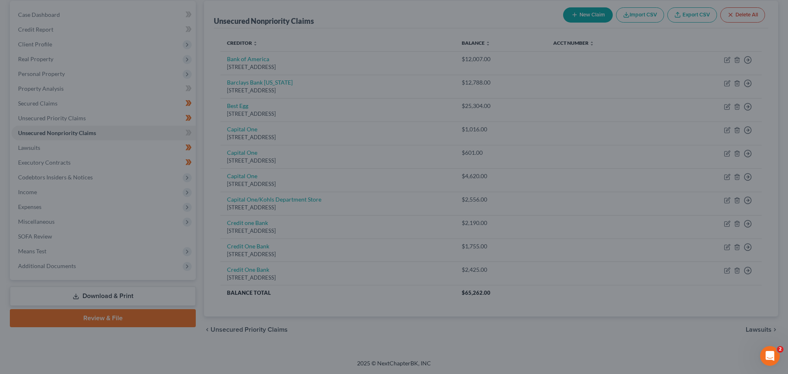
type input "0"
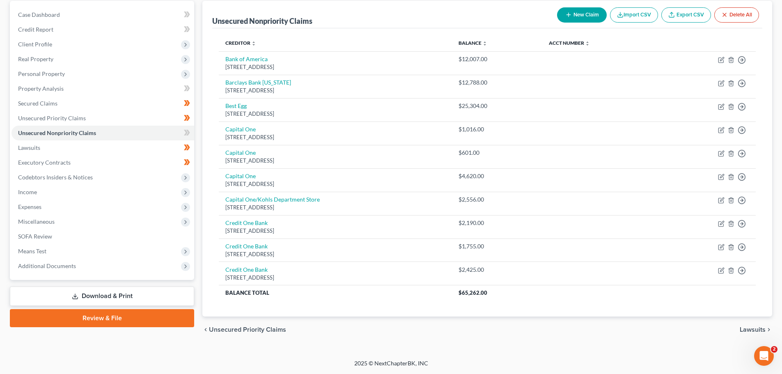
click at [567, 19] on button "New Claim" at bounding box center [582, 14] width 50 height 15
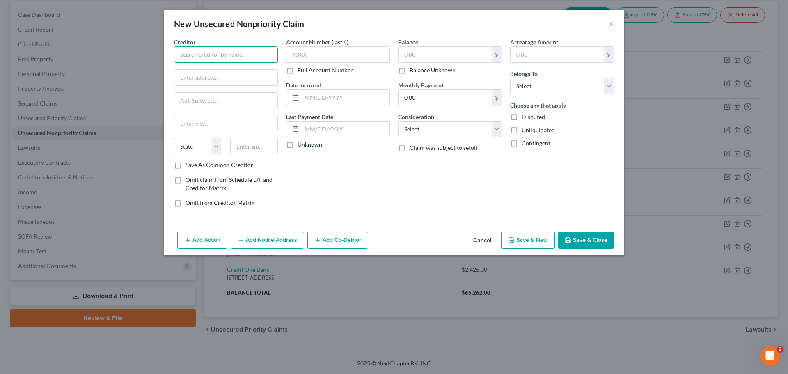
click at [190, 62] on input "text" at bounding box center [226, 54] width 104 height 16
type input "SYNCB/FMJ"
click at [458, 131] on select "Select Cable / Satellite Services Collection Agency Credit Card Debt Debt Couns…" at bounding box center [450, 129] width 104 height 16
select select "2"
click at [398, 121] on select "Select Cable / Satellite Services Collection Agency Credit Card Debt Debt Couns…" at bounding box center [450, 129] width 104 height 16
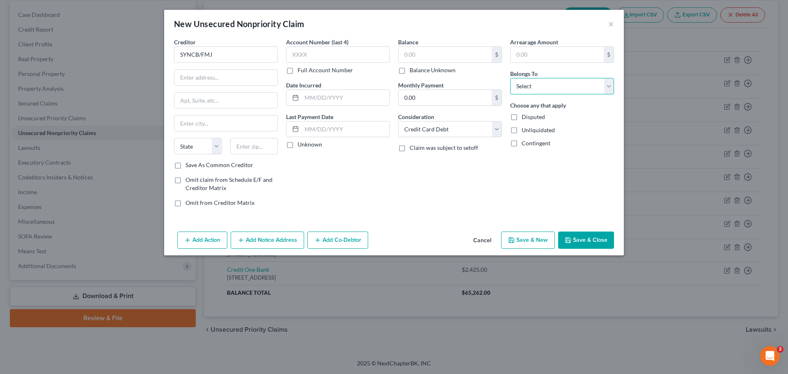
click at [520, 90] on select "Select Debtor 1 Only Debtor 2 Only Debtor 1 And Debtor 2 Only At Least One Of T…" at bounding box center [562, 86] width 104 height 16
select select "1"
click at [510, 78] on select "Select Debtor 1 Only Debtor 2 Only Debtor 1 And Debtor 2 Only At Least One Of T…" at bounding box center [562, 86] width 104 height 16
click at [434, 53] on input "text" at bounding box center [445, 55] width 93 height 16
type input "654"
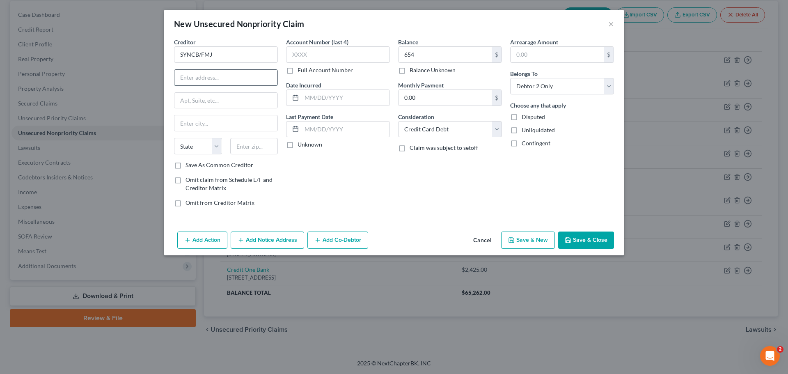
click at [187, 76] on input "text" at bounding box center [225, 78] width 103 height 16
type input "PO Box 71757"
click at [187, 121] on input "text" at bounding box center [225, 123] width 103 height 16
type input "[GEOGRAPHIC_DATA]"
select select "39"
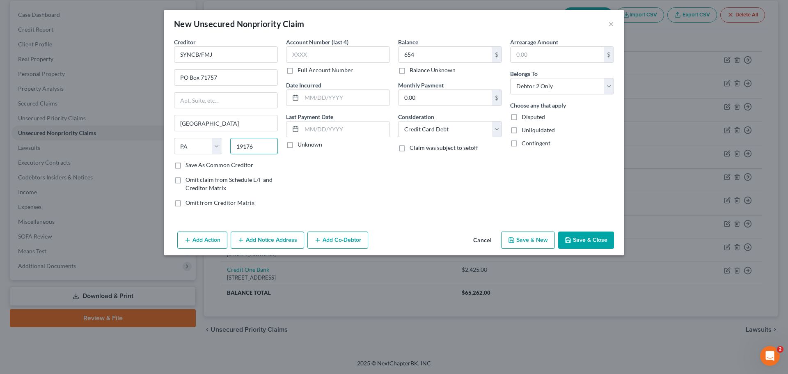
type input "19176"
click at [583, 236] on button "Save & Close" at bounding box center [586, 240] width 56 height 17
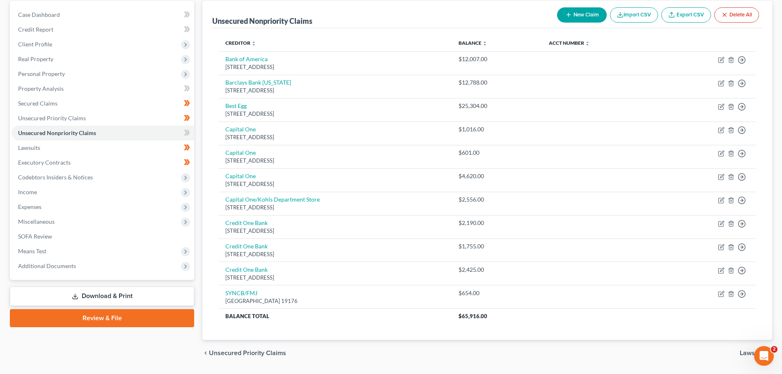
click at [572, 11] on button "New Claim" at bounding box center [582, 14] width 50 height 15
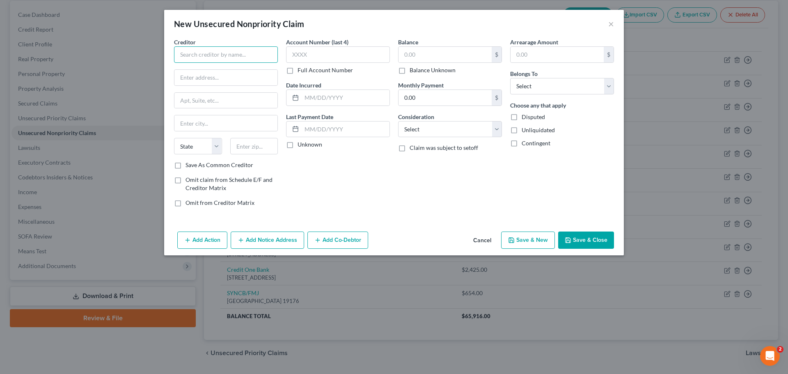
click at [204, 53] on input "text" at bounding box center [226, 54] width 104 height 16
type input "H"
type input "The Home Depot/Citibank"
click at [438, 60] on input "text" at bounding box center [445, 55] width 93 height 16
paste input "6,912"
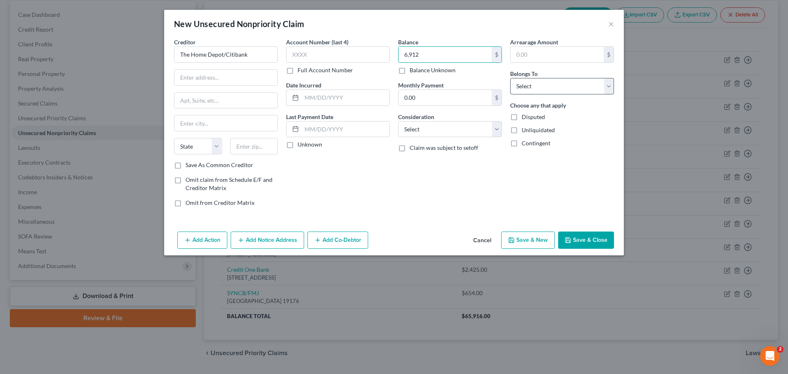
type input "6,912"
click at [551, 91] on select "Select Debtor 1 Only Debtor 2 Only Debtor 1 And Debtor 2 Only At Least One Of T…" at bounding box center [562, 86] width 104 height 16
select select "1"
click at [510, 78] on select "Select Debtor 1 Only Debtor 2 Only Debtor 1 And Debtor 2 Only At Least One Of T…" at bounding box center [562, 86] width 104 height 16
click at [473, 128] on select "Select Cable / Satellite Services Collection Agency Credit Card Debt Debt Couns…" at bounding box center [450, 129] width 104 height 16
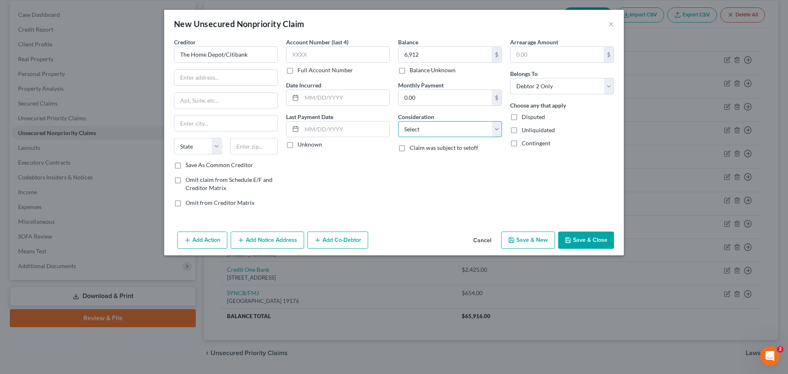
select select "2"
click at [398, 121] on select "Select Cable / Satellite Services Collection Agency Credit Card Debt Debt Couns…" at bounding box center [450, 129] width 104 height 16
click at [219, 77] on input "text" at bounding box center [225, 78] width 103 height 16
click at [216, 78] on input "text" at bounding box center [225, 78] width 103 height 16
paste input "6497,"
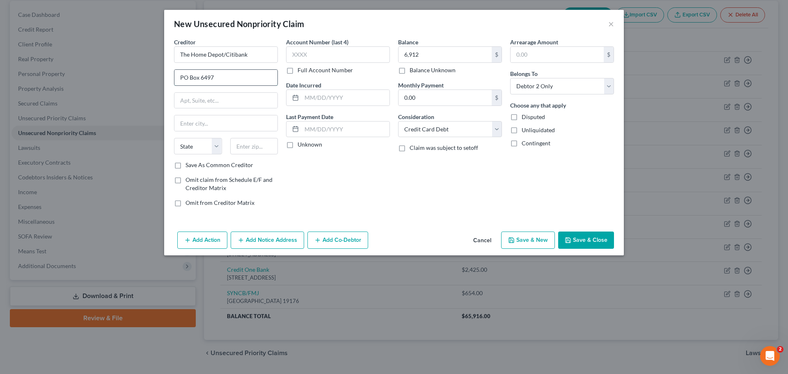
type input "PO Box 6497"
type input "[GEOGRAPHIC_DATA]"
select select "43"
click at [241, 146] on input "text" at bounding box center [254, 146] width 48 height 16
type input "57117"
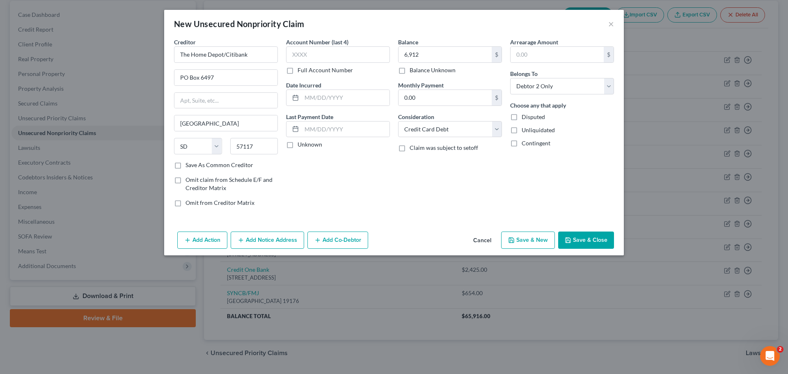
click at [537, 241] on button "Save & New" at bounding box center [528, 240] width 54 height 17
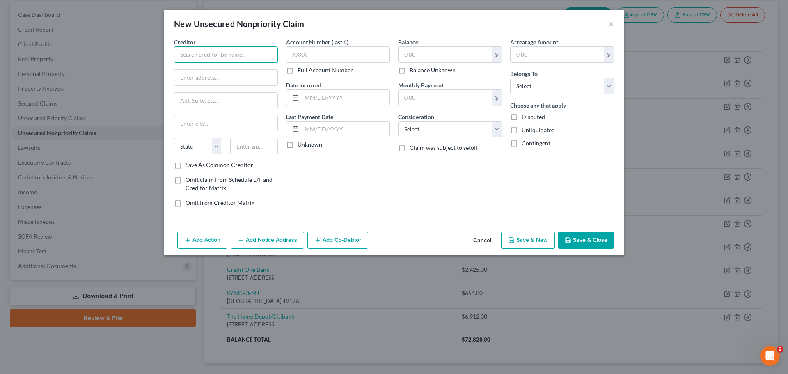
click at [224, 51] on input "text" at bounding box center [226, 54] width 104 height 16
click at [487, 238] on button "Cancel" at bounding box center [482, 240] width 31 height 16
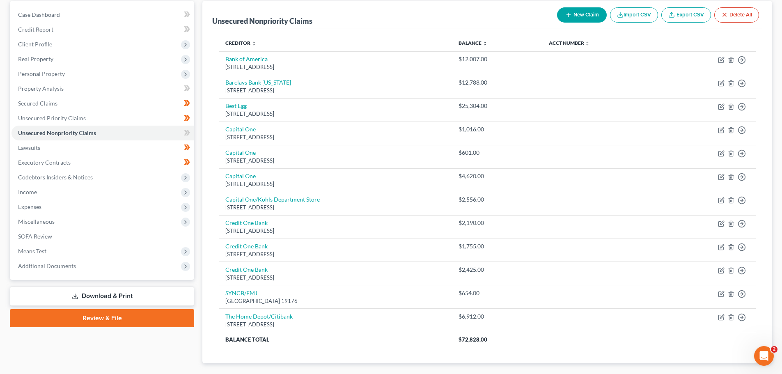
click at [568, 17] on icon "button" at bounding box center [568, 14] width 7 height 7
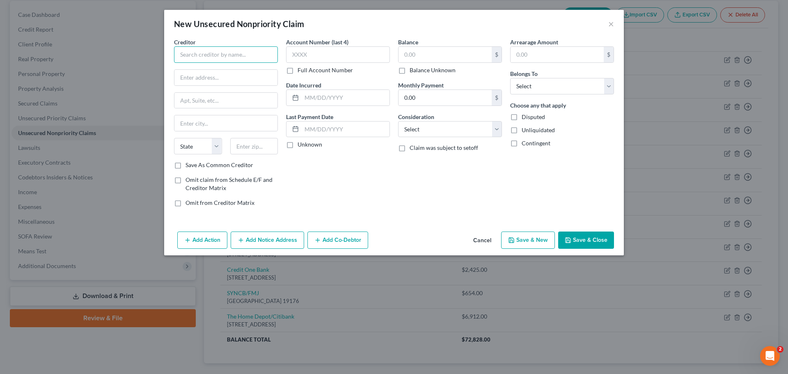
click at [220, 59] on input "text" at bounding box center [226, 54] width 104 height 16
type input "Ally Credit Card/CWS"
click at [441, 49] on input "text" at bounding box center [445, 55] width 93 height 16
type input "450"
click at [540, 83] on select "Select Debtor 1 Only Debtor 2 Only Debtor 1 And Debtor 2 Only At Least One Of T…" at bounding box center [562, 86] width 104 height 16
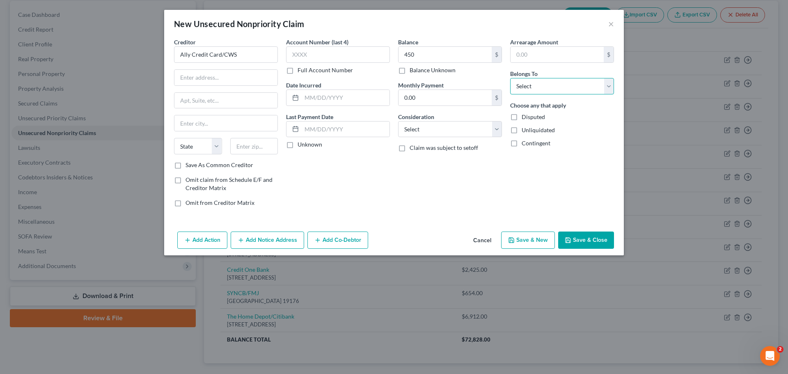
select select "0"
click at [510, 78] on select "Select Debtor 1 Only Debtor 2 Only Debtor 1 And Debtor 2 Only At Least One Of T…" at bounding box center [562, 86] width 104 height 16
click at [451, 125] on select "Select Cable / Satellite Services Collection Agency Credit Card Debt Debt Couns…" at bounding box center [450, 129] width 104 height 16
select select "2"
click at [398, 121] on select "Select Cable / Satellite Services Collection Agency Credit Card Debt Debt Couns…" at bounding box center [450, 129] width 104 height 16
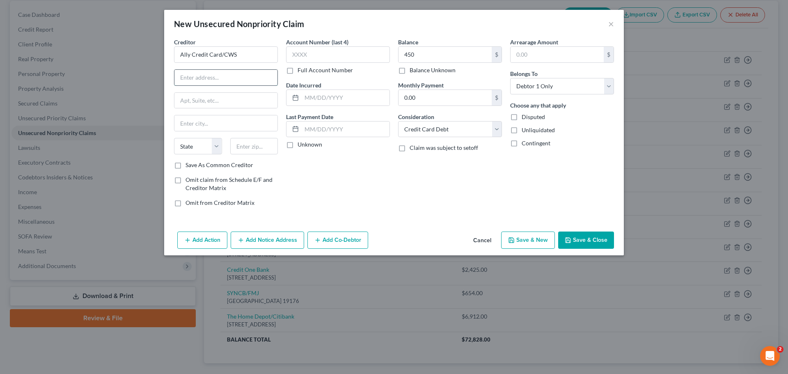
click at [197, 78] on input "text" at bounding box center [225, 78] width 103 height 16
type input "[STREET_ADDRESS]"
type input "Fl 11"
type input "Wilmington"
select select "7"
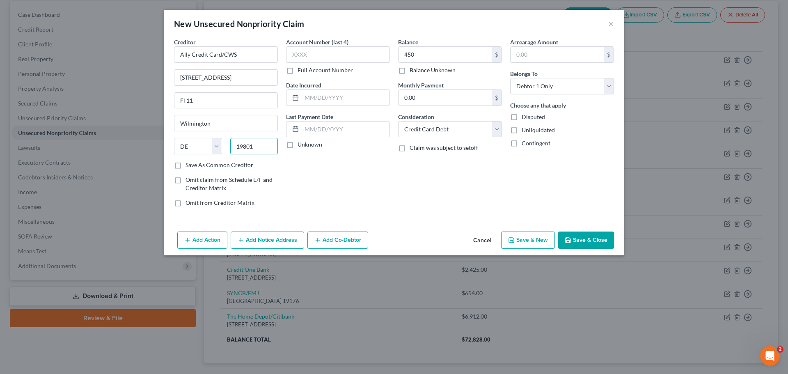
type input "19801"
click at [515, 244] on button "Save & New" at bounding box center [528, 240] width 54 height 17
click at [439, 49] on input "text" at bounding box center [445, 55] width 93 height 16
paste input "696"
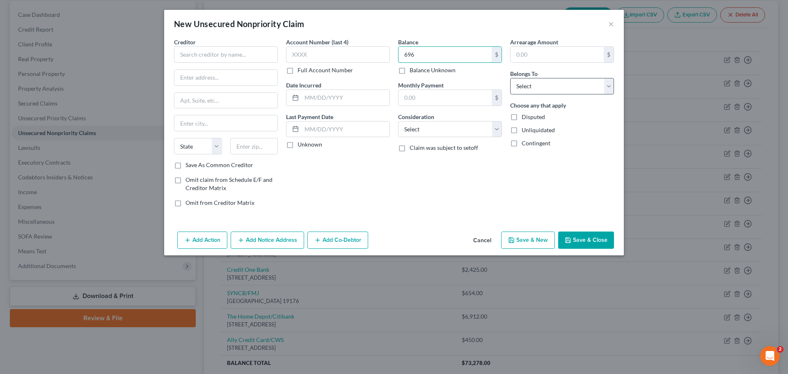
type input "696"
click at [530, 79] on select "Select Debtor 1 Only Debtor 2 Only Debtor 1 And Debtor 2 Only At Least One Of T…" at bounding box center [562, 86] width 104 height 16
select select "0"
click at [510, 78] on select "Select Debtor 1 Only Debtor 2 Only Debtor 1 And Debtor 2 Only At Least One Of T…" at bounding box center [562, 86] width 104 height 16
click at [487, 131] on select "Select Cable / Satellite Services Collection Agency Credit Card Debt Debt Couns…" at bounding box center [450, 129] width 104 height 16
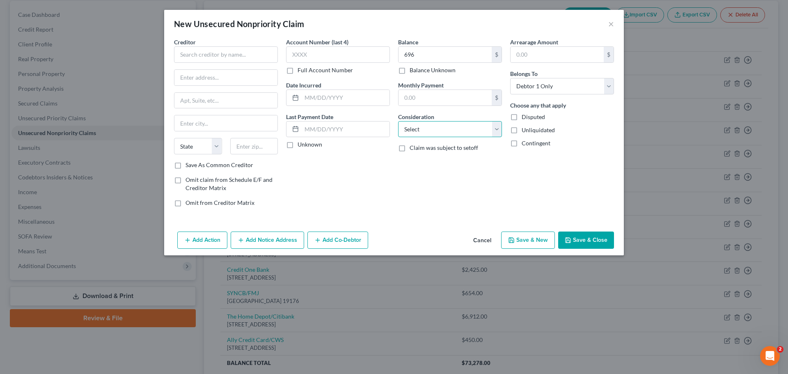
select select "2"
click at [398, 121] on select "Select Cable / Satellite Services Collection Agency Credit Card Debt Debt Couns…" at bounding box center [450, 129] width 104 height 16
click at [216, 56] on input "text" at bounding box center [226, 54] width 104 height 16
type input "Credit One Bank"
click at [202, 75] on input "text" at bounding box center [225, 78] width 103 height 16
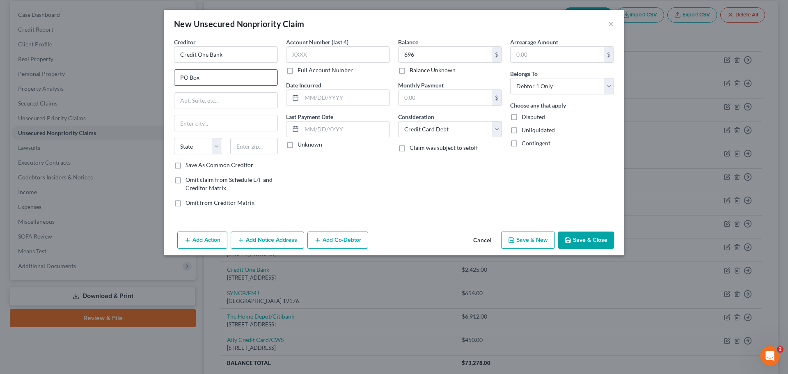
paste input "98875,"
type input "PO Box 98875"
type input "[GEOGRAPHIC_DATA]"
select select "31"
type input "89193"
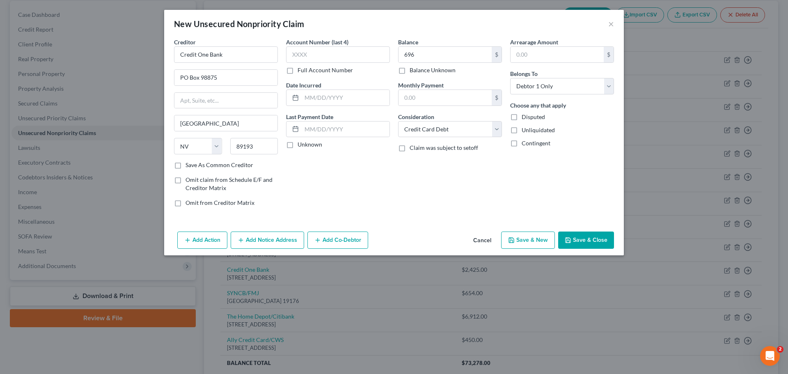
click at [536, 239] on button "Save & New" at bounding box center [528, 240] width 54 height 17
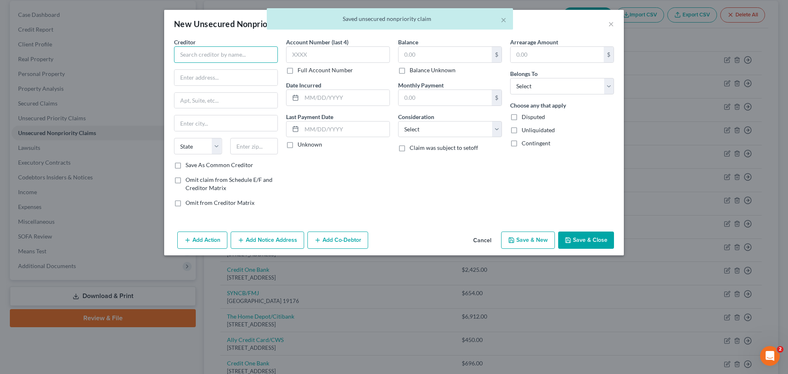
click at [225, 55] on input "text" at bounding box center [226, 54] width 104 height 16
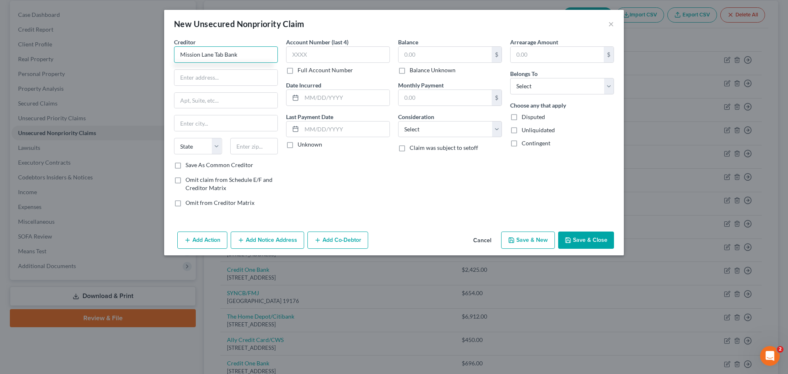
type input "Mission Lane Tab Bank"
drag, startPoint x: 429, startPoint y: 131, endPoint x: 430, endPoint y: 135, distance: 4.3
click at [429, 131] on select "Select Cable / Satellite Services Collection Agency Credit Card Debt Debt Couns…" at bounding box center [450, 129] width 104 height 16
select select "2"
click at [398, 121] on select "Select Cable / Satellite Services Collection Agency Credit Card Debt Debt Couns…" at bounding box center [450, 129] width 104 height 16
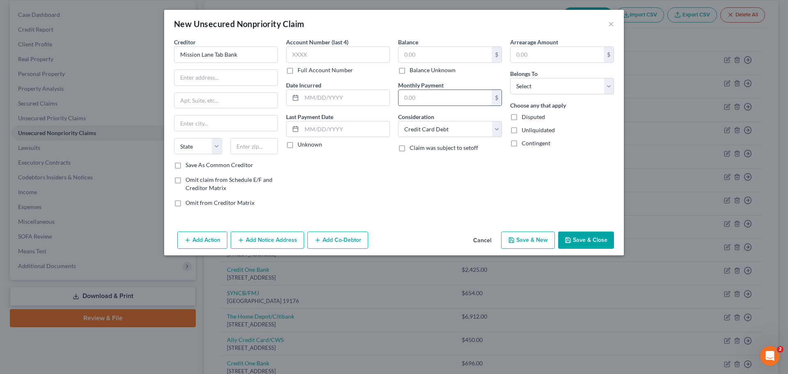
click at [423, 97] on input "text" at bounding box center [445, 98] width 93 height 16
click at [525, 85] on select "Select Debtor 1 Only Debtor 2 Only Debtor 1 And Debtor 2 Only At Least One Of T…" at bounding box center [562, 86] width 104 height 16
select select "0"
click at [510, 78] on select "Select Debtor 1 Only Debtor 2 Only Debtor 1 And Debtor 2 Only At Least One Of T…" at bounding box center [562, 86] width 104 height 16
click at [427, 57] on input "text" at bounding box center [445, 55] width 93 height 16
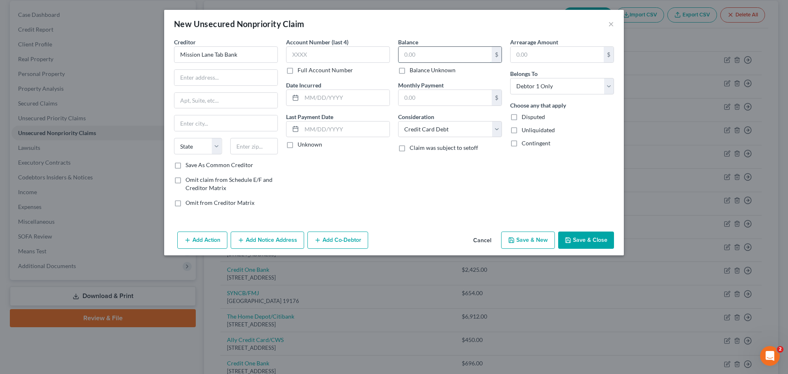
paste input "746"
type input "746"
click at [260, 82] on input "text" at bounding box center [225, 78] width 103 height 16
click at [234, 83] on input "text" at bounding box center [225, 78] width 103 height 16
paste input "105286,"
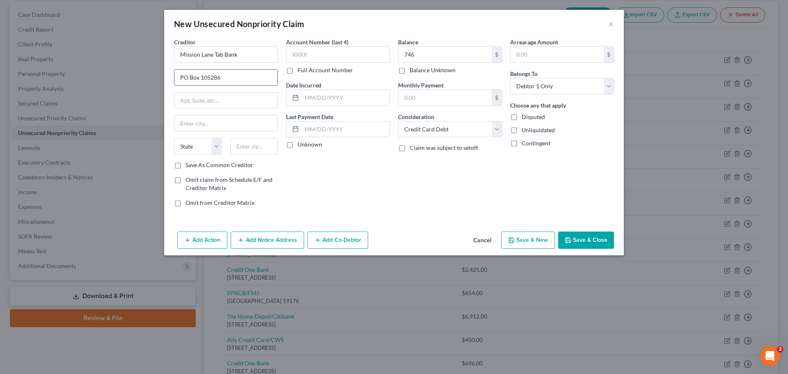
type input "PO Box 105286"
type input "[GEOGRAPHIC_DATA]"
select select "10"
type input "30348"
click at [539, 240] on button "Save & New" at bounding box center [528, 240] width 54 height 17
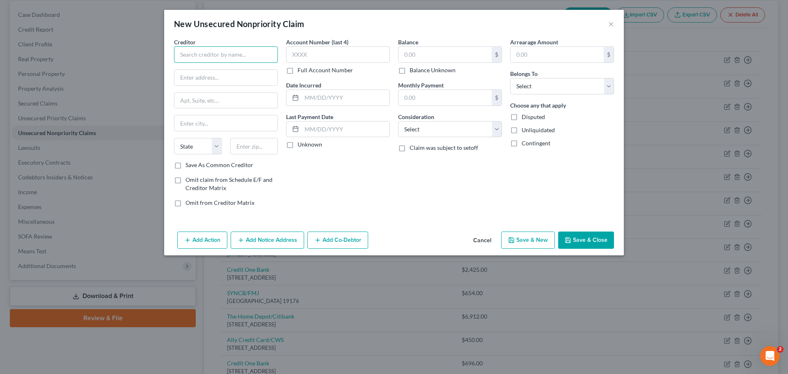
click at [211, 52] on input "text" at bounding box center [226, 54] width 104 height 16
type input "TBOM/Milestone"
click at [429, 135] on select "Select Cable / Satellite Services Collection Agency Credit Card Debt Debt Couns…" at bounding box center [450, 129] width 104 height 16
select select "2"
click at [398, 121] on select "Select Cable / Satellite Services Collection Agency Credit Card Debt Debt Couns…" at bounding box center [450, 129] width 104 height 16
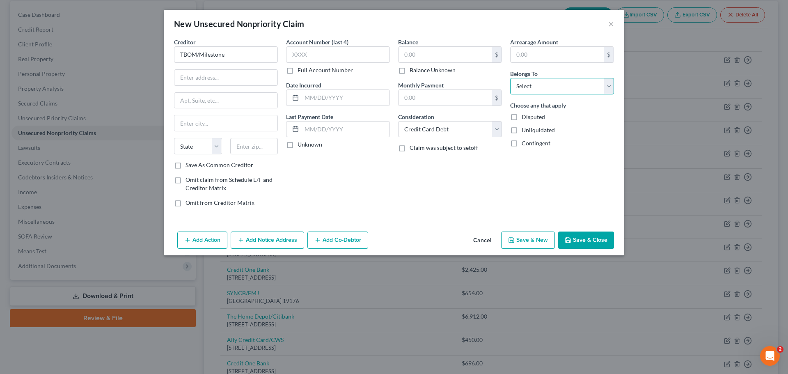
click at [548, 90] on select "Select Debtor 1 Only Debtor 2 Only Debtor 1 And Debtor 2 Only At Least One Of T…" at bounding box center [562, 86] width 104 height 16
select select "0"
click at [510, 78] on select "Select Debtor 1 Only Debtor 2 Only Debtor 1 And Debtor 2 Only At Least One Of T…" at bounding box center [562, 86] width 104 height 16
click at [447, 50] on input "text" at bounding box center [445, 55] width 93 height 16
type input "673"
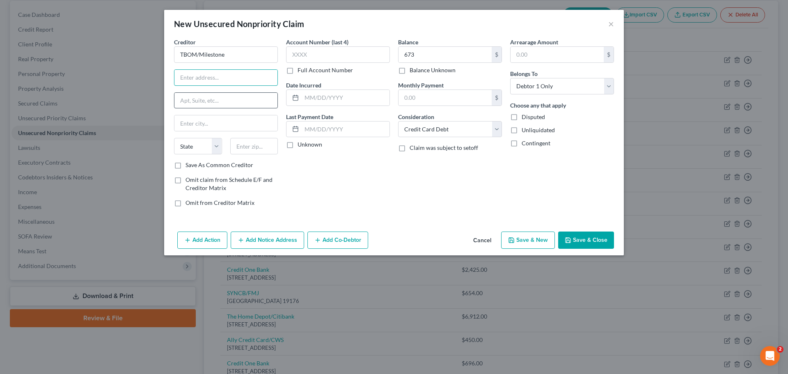
drag, startPoint x: 203, startPoint y: 82, endPoint x: 177, endPoint y: 94, distance: 28.8
click at [203, 82] on input "text" at bounding box center [225, 78] width 103 height 16
type input "O Box 4499"
type input "Beaverton"
select select "38"
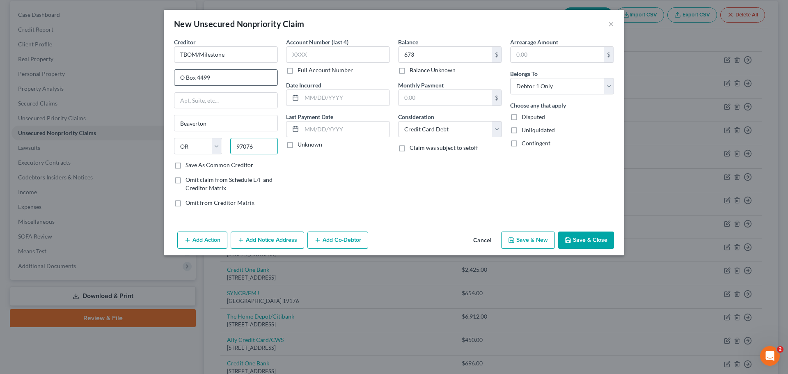
type input "97076"
click at [178, 81] on input "O Box 4499" at bounding box center [225, 78] width 103 height 16
type input "PO Box 4499"
click at [546, 243] on button "Save & New" at bounding box center [528, 240] width 54 height 17
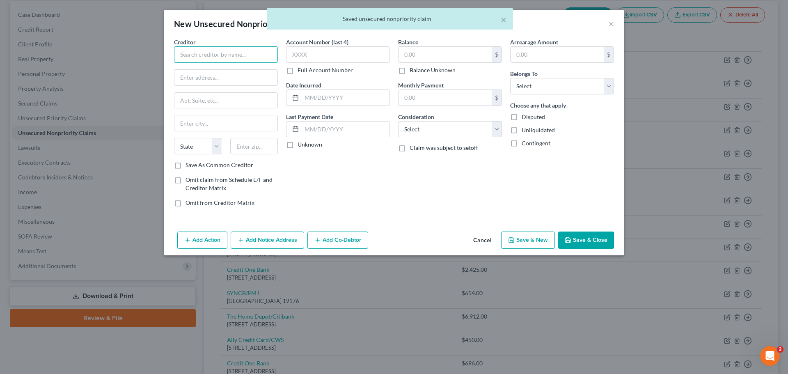
click at [232, 60] on input "text" at bounding box center [226, 54] width 104 height 16
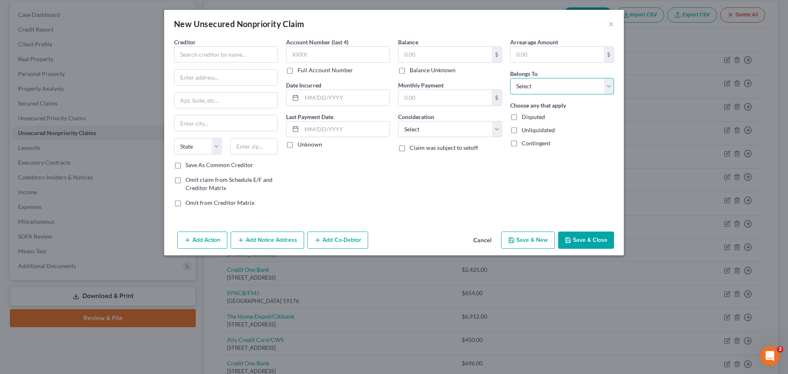
drag, startPoint x: 533, startPoint y: 83, endPoint x: 533, endPoint y: 92, distance: 9.9
click at [533, 83] on select "Select Debtor 1 Only Debtor 2 Only Debtor 1 And Debtor 2 Only At Least One Of T…" at bounding box center [562, 86] width 104 height 16
select select "1"
click at [510, 78] on select "Select Debtor 1 Only Debtor 2 Only Debtor 1 And Debtor 2 Only At Least One Of T…" at bounding box center [562, 86] width 104 height 16
click at [420, 53] on input "text" at bounding box center [445, 55] width 93 height 16
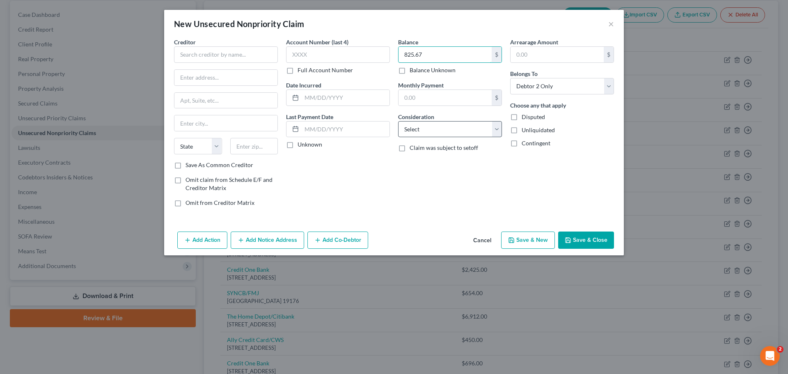
type input "825.67"
click at [423, 131] on select "Select Cable / Satellite Services Collection Agency Credit Card Debt Debt Couns…" at bounding box center [450, 129] width 104 height 16
select select "1"
click at [398, 121] on select "Select Cable / Satellite Services Collection Agency Credit Card Debt Debt Couns…" at bounding box center [450, 129] width 104 height 16
click at [353, 55] on input "text" at bounding box center [338, 54] width 104 height 16
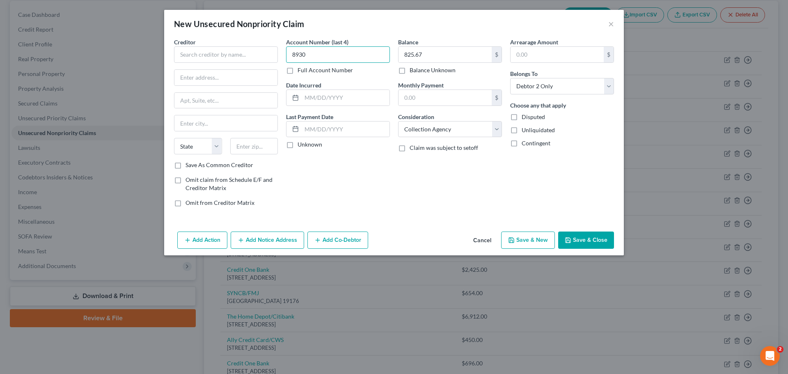
type input "8930"
click at [236, 42] on div "Creditor *" at bounding box center [226, 50] width 104 height 25
click at [227, 53] on input "text" at bounding box center [226, 54] width 104 height 16
type input "Armada"
type input "[STREET_ADDRESS]"
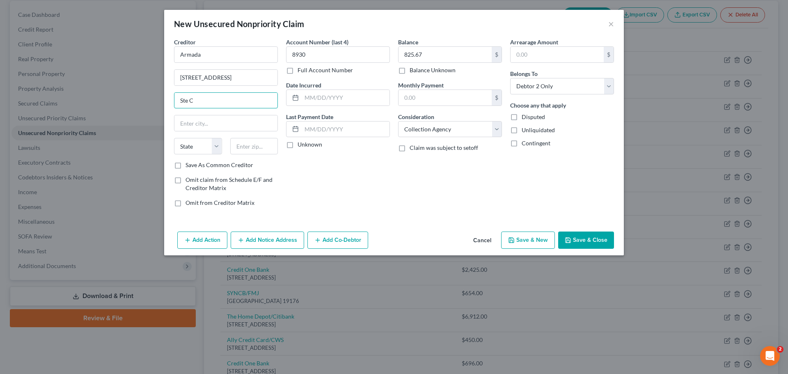
type input "Ste C"
type input "Tumwa"
click at [211, 76] on input "[STREET_ADDRESS]" at bounding box center [225, 78] width 103 height 16
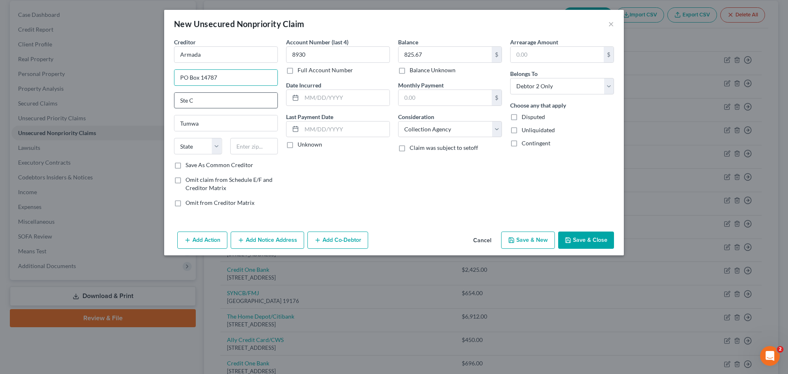
type input "PO Box 14787"
click at [220, 102] on input "Ste C" at bounding box center [225, 101] width 103 height 16
type input "Tumwater"
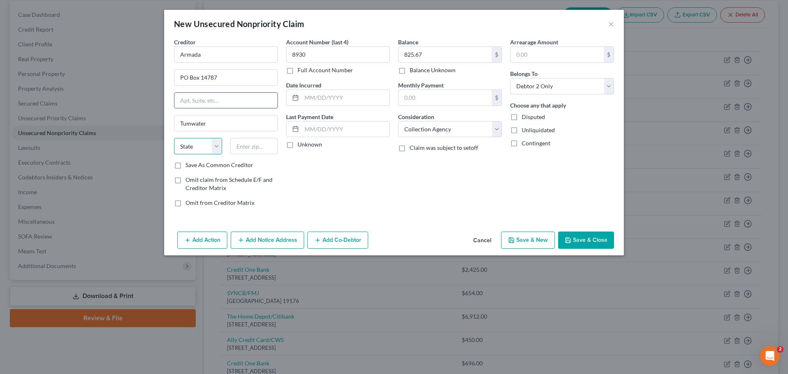
select select "50"
type input "98511"
click at [540, 240] on button "Save & New" at bounding box center [528, 240] width 54 height 17
click at [207, 52] on input "text" at bounding box center [226, 54] width 104 height 16
type input "Western [US_STATE] Medical Group"
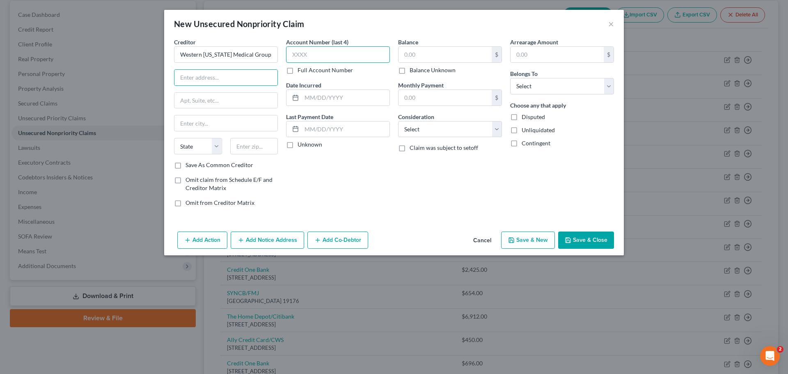
click at [349, 58] on input "text" at bounding box center [338, 54] width 104 height 16
type input "9661"
drag, startPoint x: 567, startPoint y: 85, endPoint x: 564, endPoint y: 94, distance: 9.5
click at [567, 85] on select "Select Debtor 1 Only Debtor 2 Only Debtor 1 And Debtor 2 Only At Least One Of T…" at bounding box center [562, 86] width 104 height 16
select select "0"
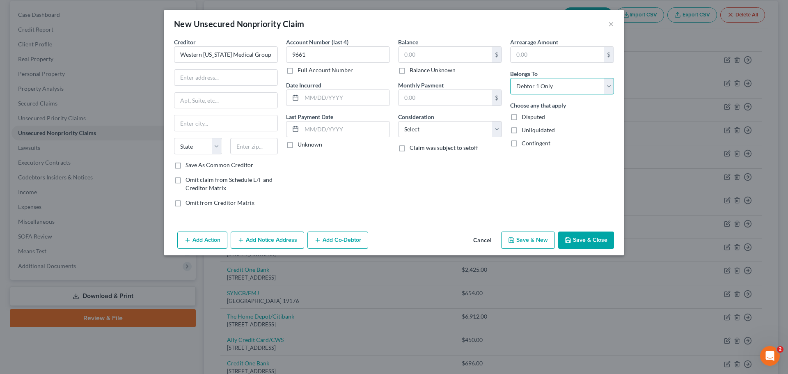
click at [510, 78] on select "Select Debtor 1 Only Debtor 2 Only Debtor 1 And Debtor 2 Only At Least One Of T…" at bounding box center [562, 86] width 104 height 16
click at [448, 133] on select "Select Cable / Satellite Services Collection Agency Credit Card Debt Debt Couns…" at bounding box center [450, 129] width 104 height 16
select select "9"
click at [398, 121] on select "Select Cable / Satellite Services Collection Agency Credit Card Debt Debt Couns…" at bounding box center [450, 129] width 104 height 16
click at [204, 75] on input "text" at bounding box center [225, 78] width 103 height 16
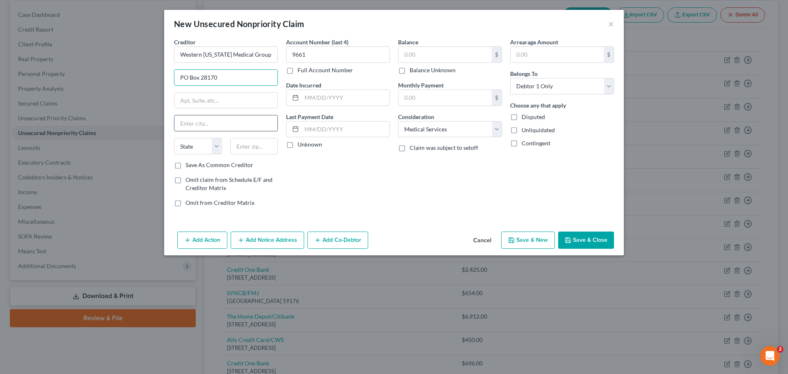
type input "PO Box 28170"
click at [198, 126] on input "text" at bounding box center [225, 123] width 103 height 16
type input "[GEOGRAPHIC_DATA]"
select select "38"
type input "97228"
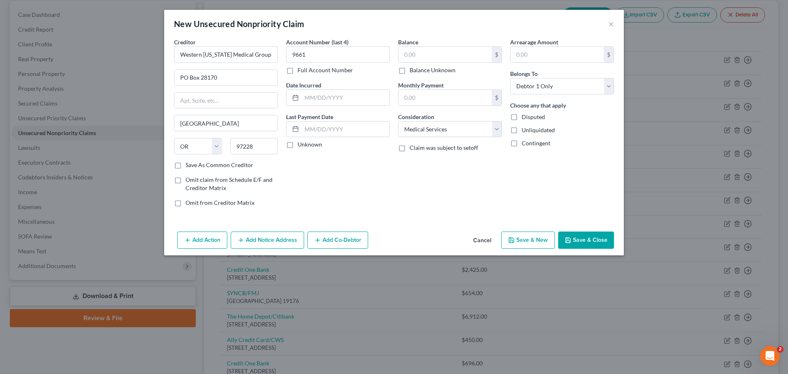
click at [530, 238] on button "Save & New" at bounding box center [528, 240] width 54 height 17
click at [550, 84] on select "Select Debtor 1 Only Debtor 2 Only Debtor 1 And Debtor 2 Only At Least One Of T…" at bounding box center [562, 86] width 104 height 16
select select "2"
click at [510, 78] on select "Select Debtor 1 Only Debtor 2 Only Debtor 1 And Debtor 2 Only At Least One Of T…" at bounding box center [562, 86] width 104 height 16
click at [451, 57] on input "text" at bounding box center [445, 55] width 93 height 16
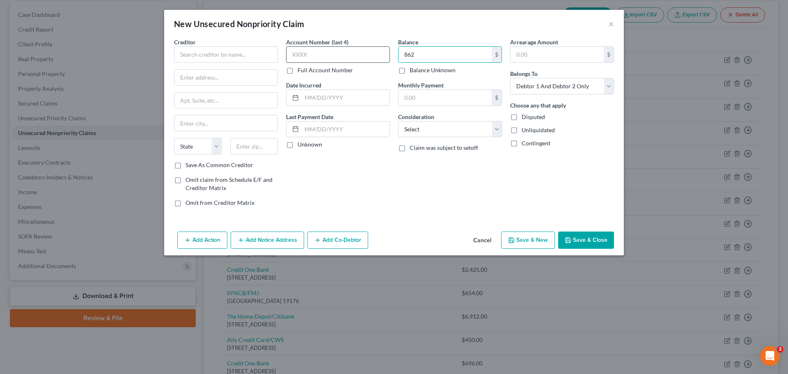
type input "862"
click at [302, 55] on input "text" at bounding box center [338, 54] width 104 height 16
type input "8577"
click at [195, 52] on input "text" at bounding box center [226, 54] width 104 height 16
type input "Providence Swedish"
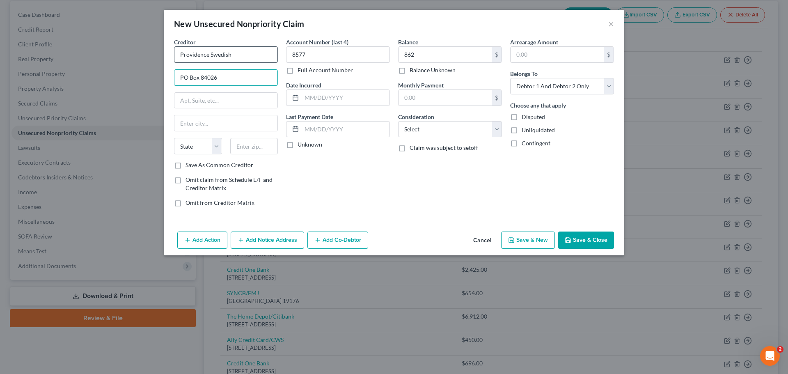
type input "PO Box 84026"
type input "[GEOGRAPHIC_DATA]"
select select "50"
type input "98124"
click at [447, 123] on select "Select Cable / Satellite Services Collection Agency Credit Card Debt Debt Couns…" at bounding box center [450, 129] width 104 height 16
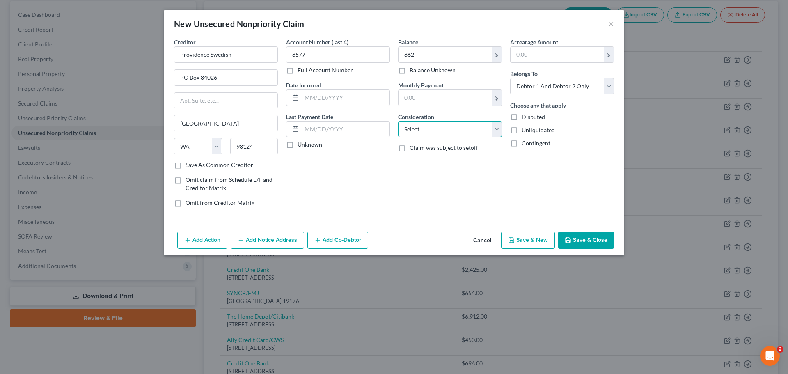
select select "9"
click at [398, 121] on select "Select Cable / Satellite Services Collection Agency Credit Card Debt Debt Couns…" at bounding box center [450, 129] width 104 height 16
click at [541, 237] on button "Save & New" at bounding box center [528, 240] width 54 height 17
type input "862.00"
type input "0.00"
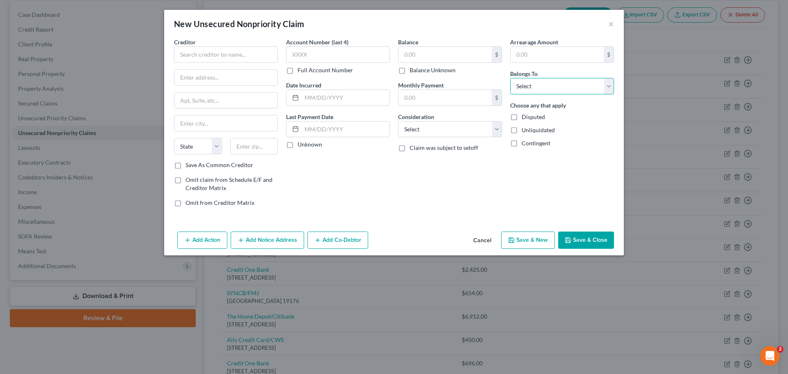
click at [571, 85] on select "Select Debtor 1 Only Debtor 2 Only Debtor 1 And Debtor 2 Only At Least One Of T…" at bounding box center [562, 86] width 104 height 16
select select "0"
click at [510, 78] on select "Select Debtor 1 Only Debtor 2 Only Debtor 1 And Debtor 2 Only At Least One Of T…" at bounding box center [562, 86] width 104 height 16
click at [472, 128] on select "Select Cable / Satellite Services Collection Agency Credit Card Debt Debt Couns…" at bounding box center [450, 129] width 104 height 16
select select "1"
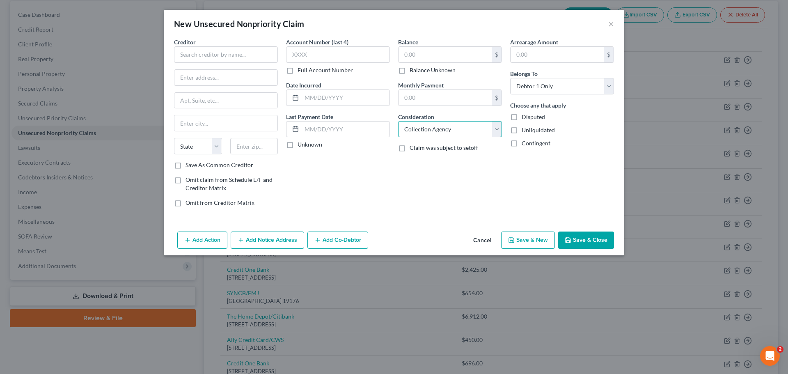
click at [398, 121] on select "Select Cable / Satellite Services Collection Agency Credit Card Debt Debt Couns…" at bounding box center [450, 129] width 104 height 16
click at [406, 53] on input "text" at bounding box center [445, 55] width 93 height 16
click at [360, 51] on input "text" at bounding box center [338, 54] width 104 height 16
type input "3512"
drag, startPoint x: 243, startPoint y: 50, endPoint x: 208, endPoint y: 55, distance: 35.3
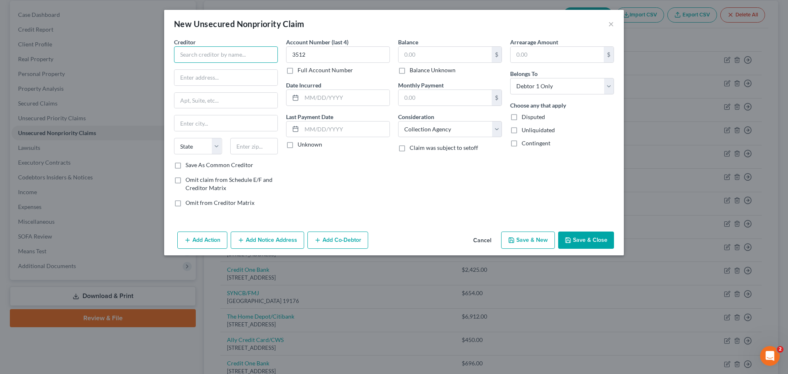
click at [242, 50] on input "text" at bounding box center [226, 54] width 104 height 16
type input "Automated Accounts, Inc"
type input "[STREET_ADDRESS]"
type input "[GEOGRAPHIC_DATA]"
select select "50"
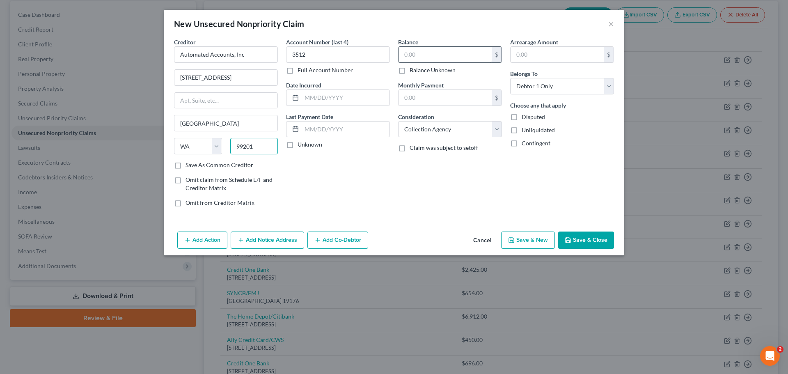
type input "99201"
click at [418, 62] on input "text" at bounding box center [445, 55] width 93 height 16
type input "107.16"
click at [528, 239] on button "Save & New" at bounding box center [528, 240] width 54 height 17
type input "0.00"
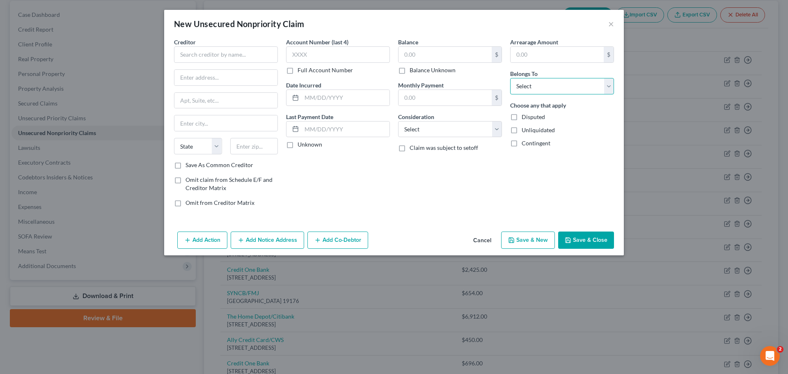
drag, startPoint x: 572, startPoint y: 82, endPoint x: 572, endPoint y: 87, distance: 5.7
click at [572, 82] on select "Select Debtor 1 Only Debtor 2 Only Debtor 1 And Debtor 2 Only At Least One Of T…" at bounding box center [562, 86] width 104 height 16
select select "1"
click at [510, 78] on select "Select Debtor 1 Only Debtor 2 Only Debtor 1 And Debtor 2 Only At Least One Of T…" at bounding box center [562, 86] width 104 height 16
click at [478, 233] on button "Cancel" at bounding box center [482, 240] width 31 height 16
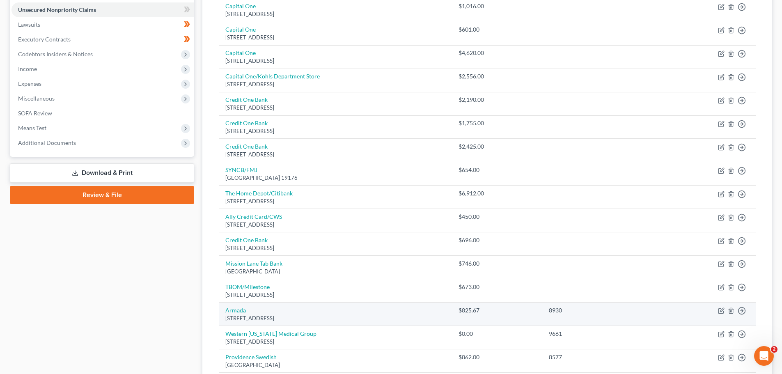
scroll to position [0, 0]
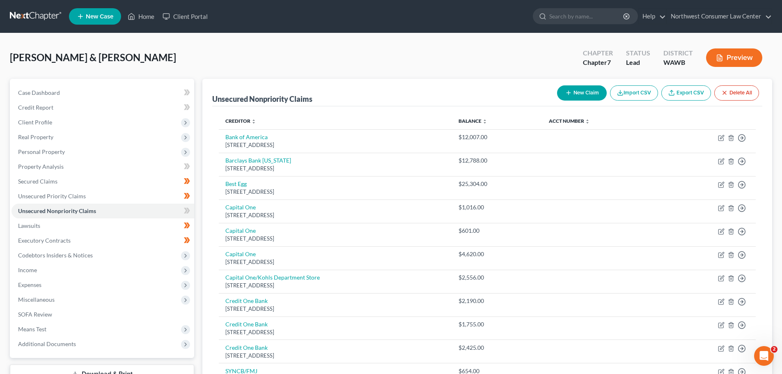
click at [585, 94] on button "New Claim" at bounding box center [582, 92] width 50 height 15
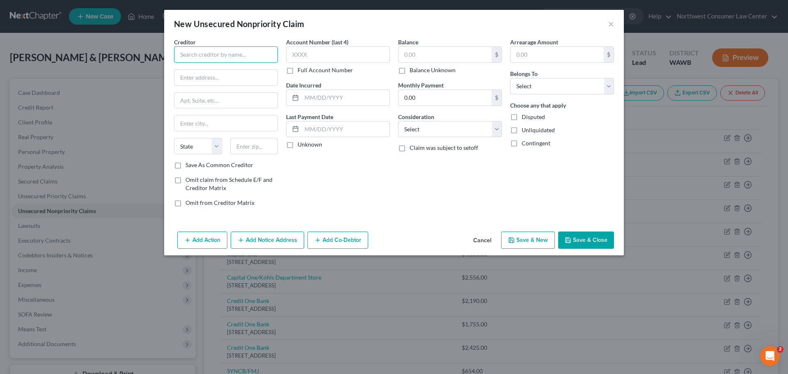
click at [243, 48] on input "text" at bounding box center [226, 54] width 104 height 16
type input "Armada Corp"
click at [429, 56] on input "text" at bounding box center [445, 55] width 93 height 16
drag, startPoint x: 409, startPoint y: 132, endPoint x: 418, endPoint y: 131, distance: 8.3
click at [409, 132] on select "Select Cable / Satellite Services Collection Agency Credit Card Debt Debt Couns…" at bounding box center [450, 129] width 104 height 16
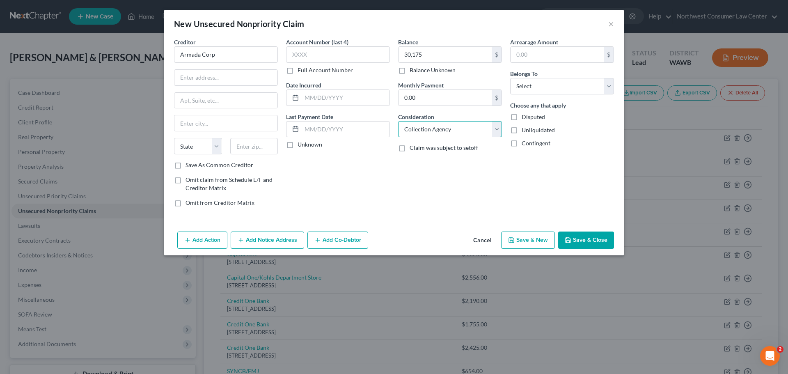
click at [398, 121] on select "Select Cable / Satellite Services Collection Agency Credit Card Debt Debt Couns…" at bounding box center [450, 129] width 104 height 16
click at [516, 91] on select "Select Debtor 1 Only Debtor 2 Only Debtor 1 And Debtor 2 Only At Least One Of T…" at bounding box center [562, 86] width 104 height 16
click at [510, 78] on select "Select Debtor 1 Only Debtor 2 Only Debtor 1 And Debtor 2 Only At Least One Of T…" at bounding box center [562, 86] width 104 height 16
click at [425, 55] on input "30,175" at bounding box center [445, 55] width 93 height 16
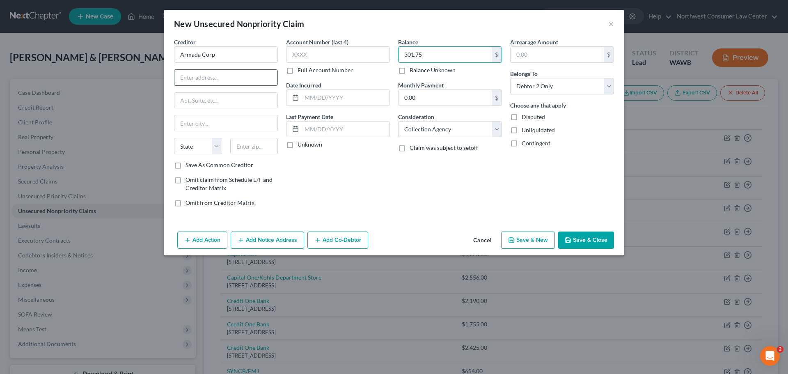
click at [202, 81] on input "text" at bounding box center [225, 78] width 103 height 16
click at [581, 237] on button "Save & Close" at bounding box center [586, 240] width 56 height 17
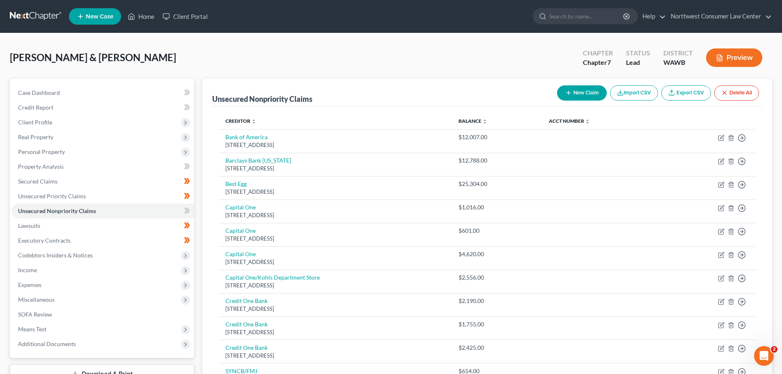
click at [565, 94] on icon "button" at bounding box center [568, 92] width 7 height 7
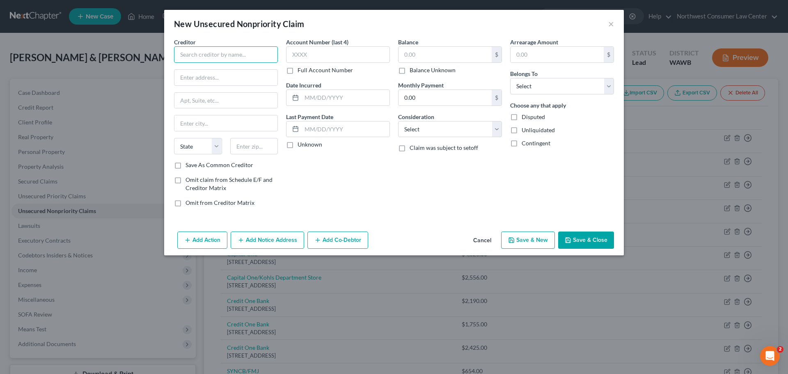
click at [181, 52] on input "text" at bounding box center [226, 54] width 104 height 16
drag, startPoint x: 546, startPoint y: 82, endPoint x: 542, endPoint y: 92, distance: 10.8
click at [546, 82] on select "Select Debtor 1 Only Debtor 2 Only Debtor 1 And Debtor 2 Only At Least One Of T…" at bounding box center [562, 86] width 104 height 16
click at [510, 78] on select "Select Debtor 1 Only Debtor 2 Only Debtor 1 And Debtor 2 Only At Least One Of T…" at bounding box center [562, 86] width 104 height 16
click at [412, 53] on input "text" at bounding box center [445, 55] width 93 height 16
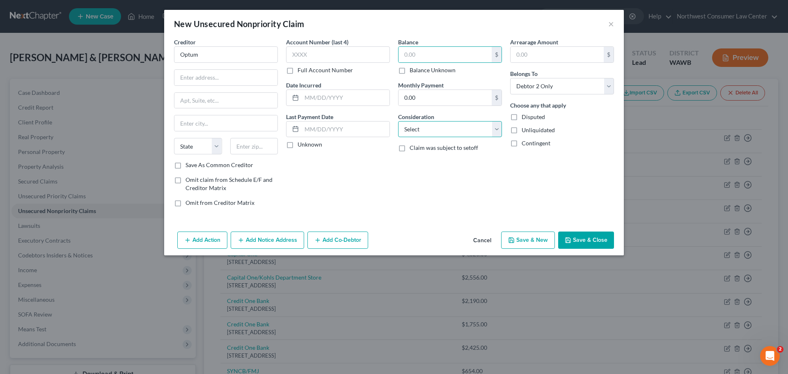
click at [436, 128] on select "Select Cable / Satellite Services Collection Agency Credit Card Debt Debt Couns…" at bounding box center [450, 129] width 104 height 16
click at [398, 121] on select "Select Cable / Satellite Services Collection Agency Credit Card Debt Debt Couns…" at bounding box center [450, 129] width 104 height 16
click at [330, 55] on input "text" at bounding box center [338, 54] width 104 height 16
click at [406, 60] on input "text" at bounding box center [445, 55] width 93 height 16
click at [486, 236] on button "Cancel" at bounding box center [482, 240] width 31 height 16
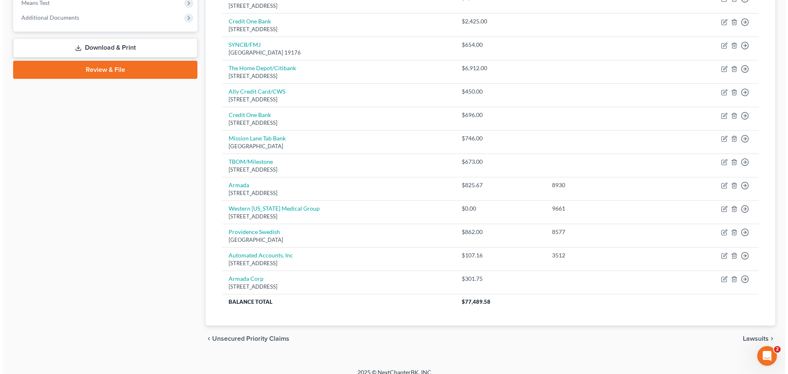
scroll to position [328, 0]
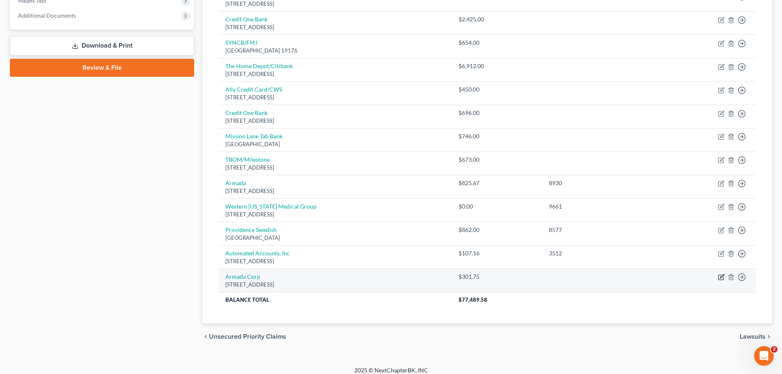
click at [722, 279] on icon "button" at bounding box center [721, 277] width 7 height 7
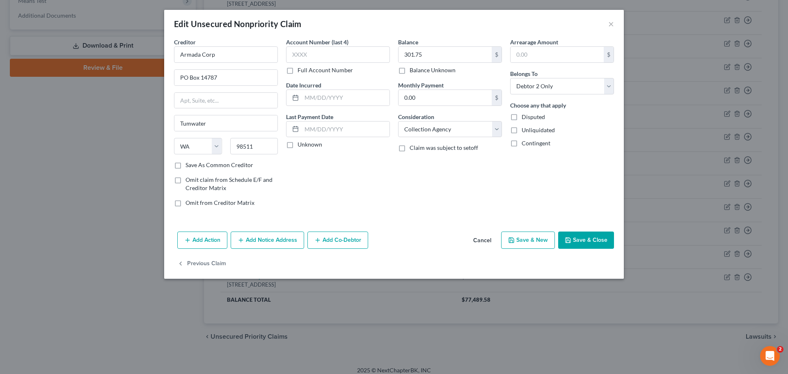
click at [284, 241] on button "Add Notice Address" at bounding box center [267, 240] width 73 height 17
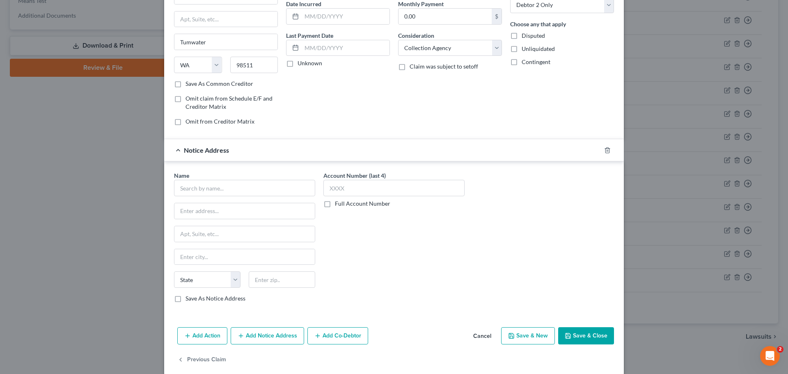
scroll to position [82, 0]
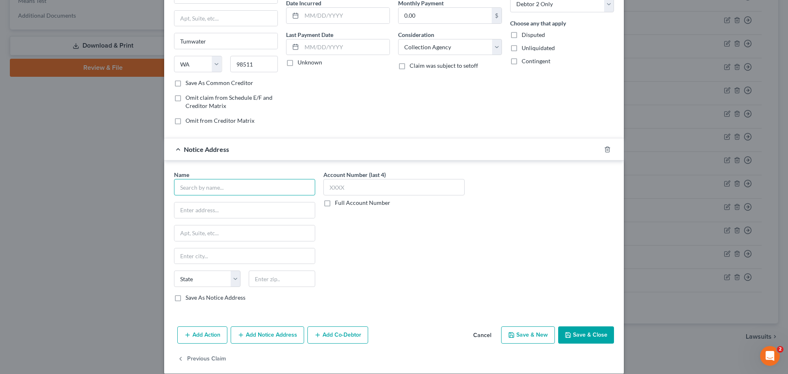
click at [221, 190] on input "text" at bounding box center [244, 187] width 141 height 16
click at [365, 189] on input "text" at bounding box center [393, 187] width 141 height 16
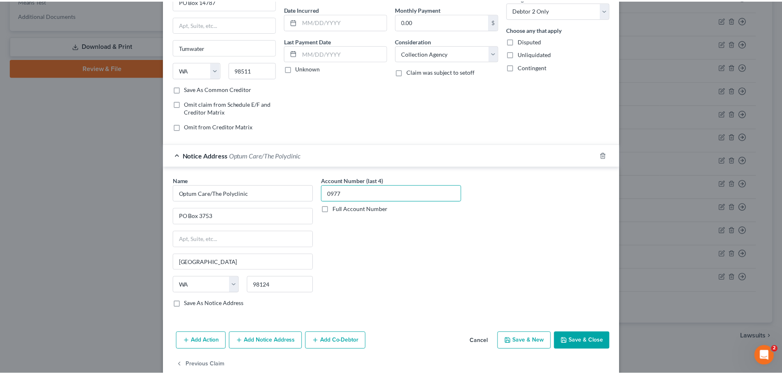
scroll to position [92, 0]
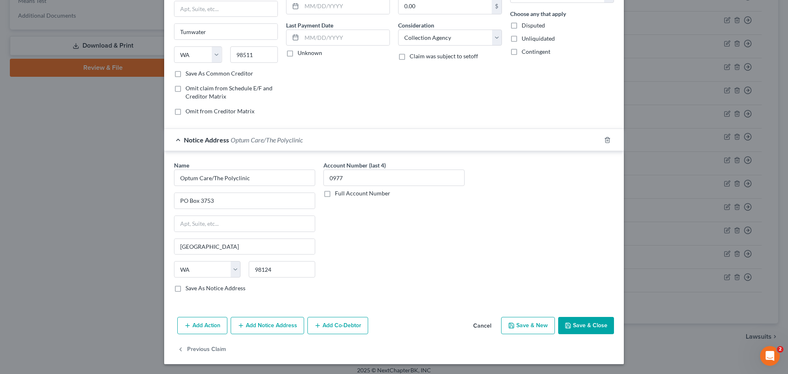
click at [583, 323] on button "Save & Close" at bounding box center [586, 325] width 56 height 17
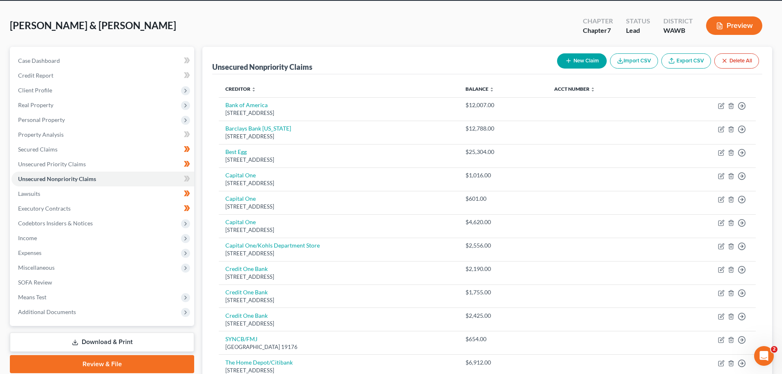
scroll to position [0, 0]
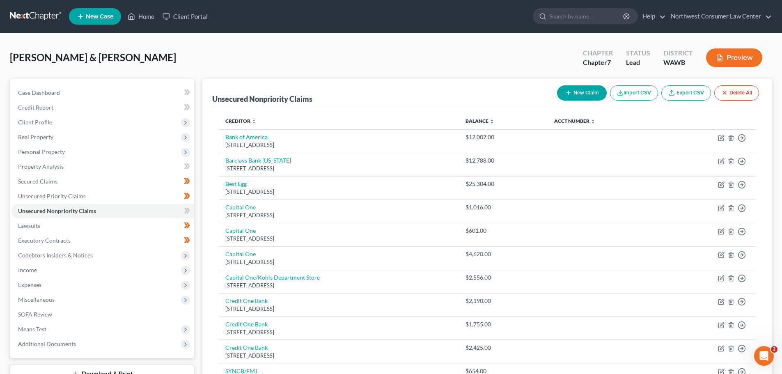
click at [186, 209] on icon at bounding box center [186, 211] width 4 height 6
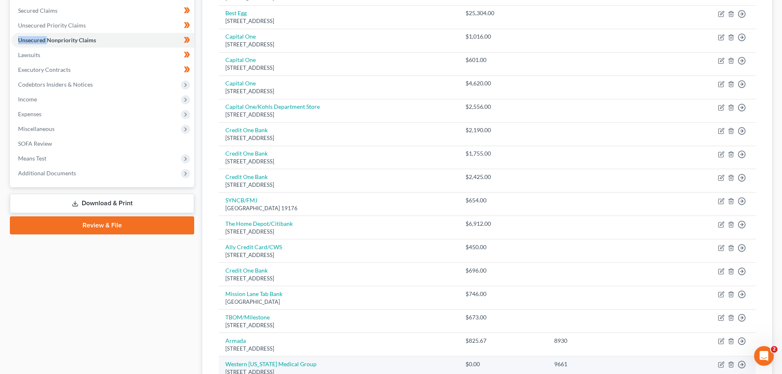
scroll to position [164, 0]
